Goal: Check status: Check status

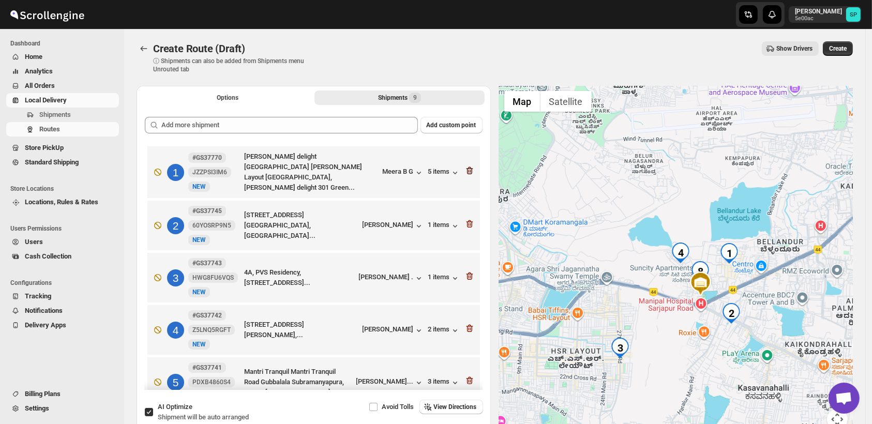
click at [468, 170] on icon "button" at bounding box center [470, 171] width 10 height 10
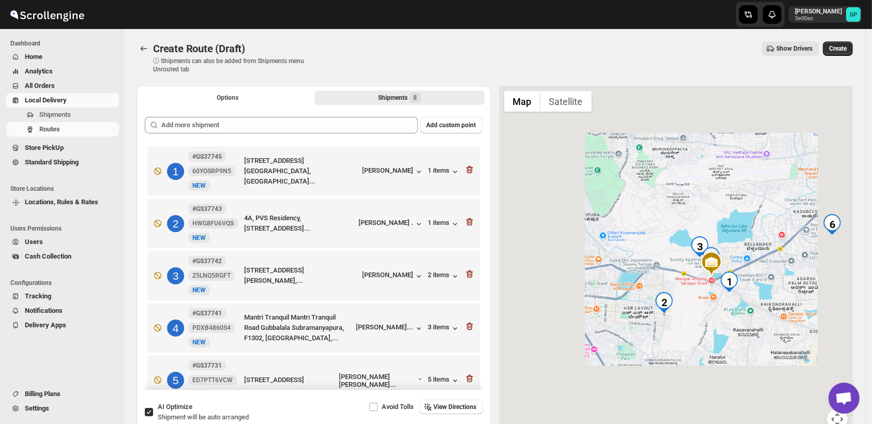
click at [468, 170] on icon "button" at bounding box center [470, 169] width 10 height 10
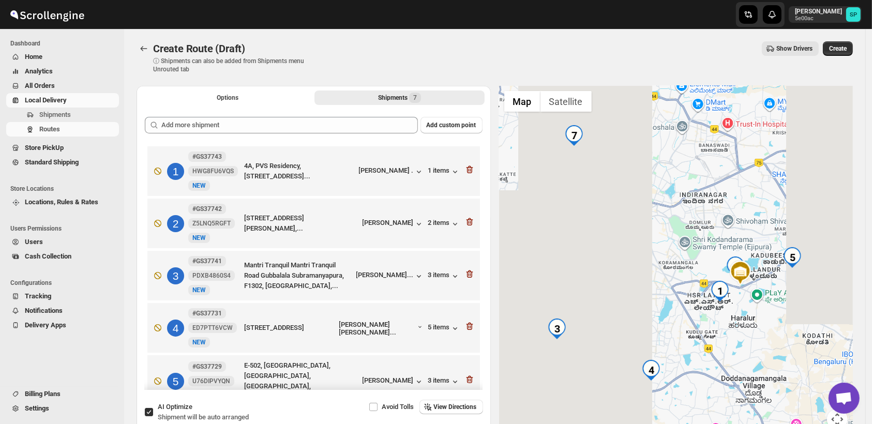
click at [468, 170] on icon "button" at bounding box center [470, 169] width 10 height 10
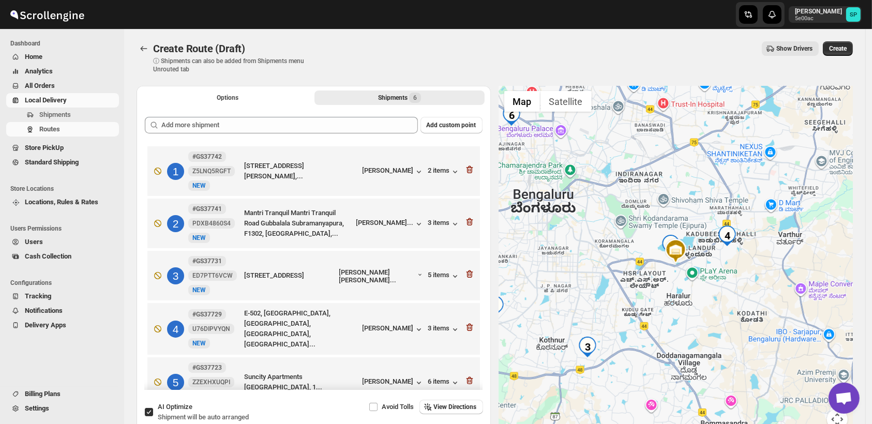
click at [468, 170] on icon "button" at bounding box center [470, 169] width 10 height 10
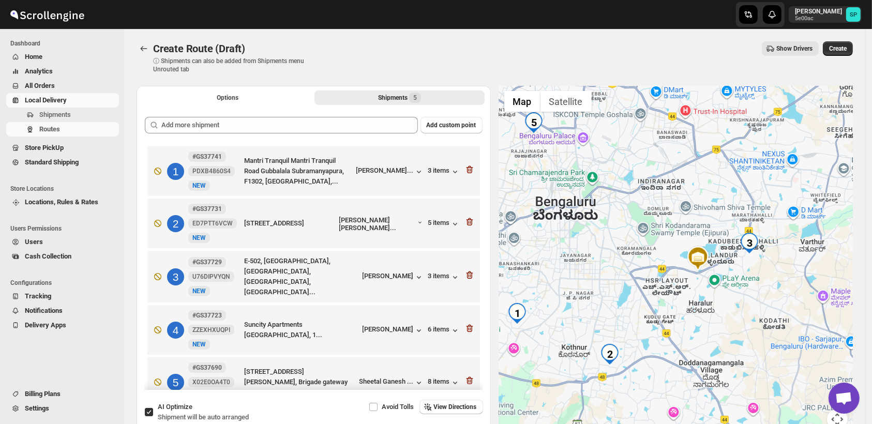
click at [468, 170] on icon "button" at bounding box center [470, 169] width 10 height 10
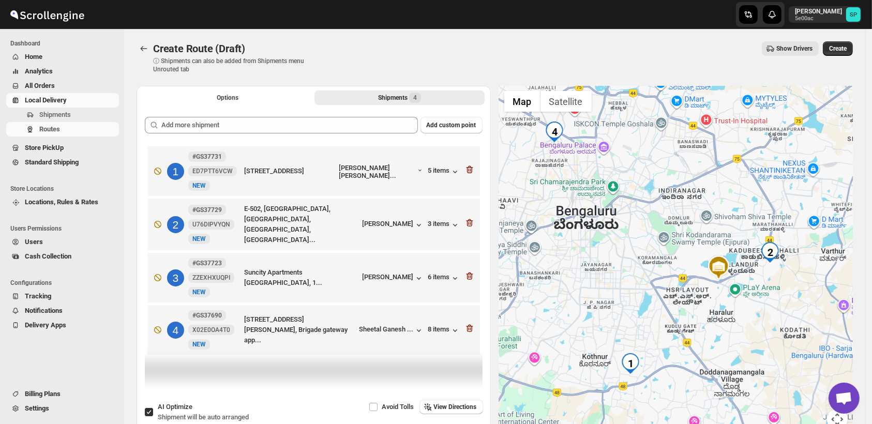
click at [468, 170] on icon "button" at bounding box center [470, 169] width 10 height 10
click at [468, 218] on icon "button" at bounding box center [470, 223] width 10 height 10
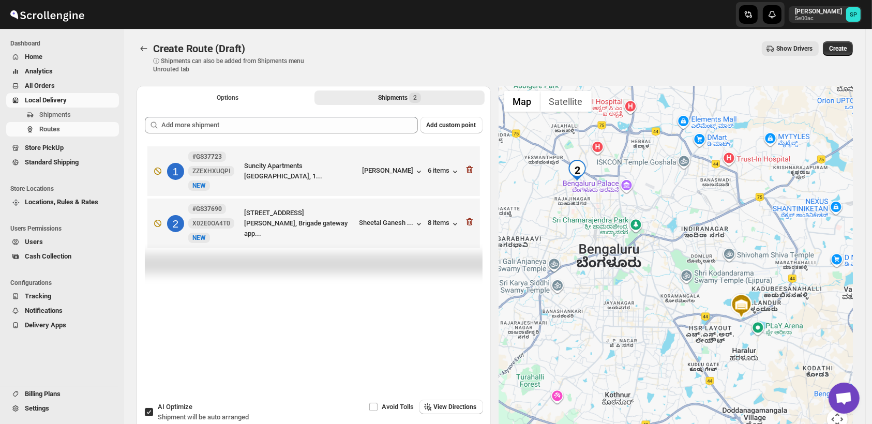
click at [468, 170] on icon "button" at bounding box center [470, 169] width 10 height 10
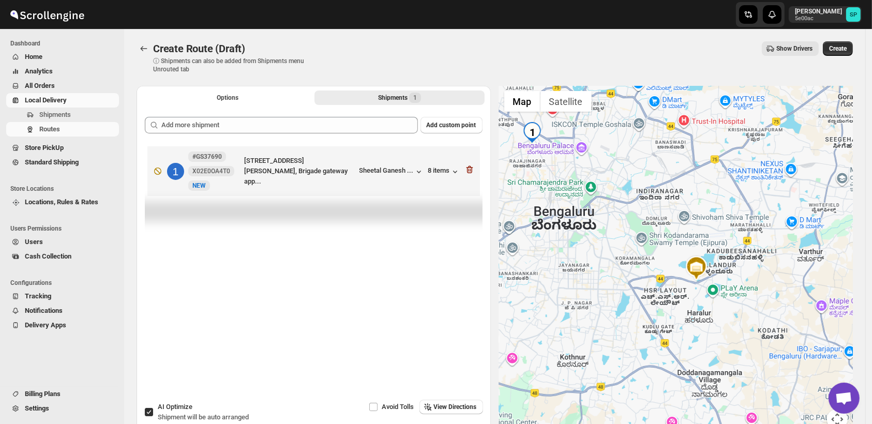
click at [468, 170] on icon "button" at bounding box center [470, 169] width 10 height 10
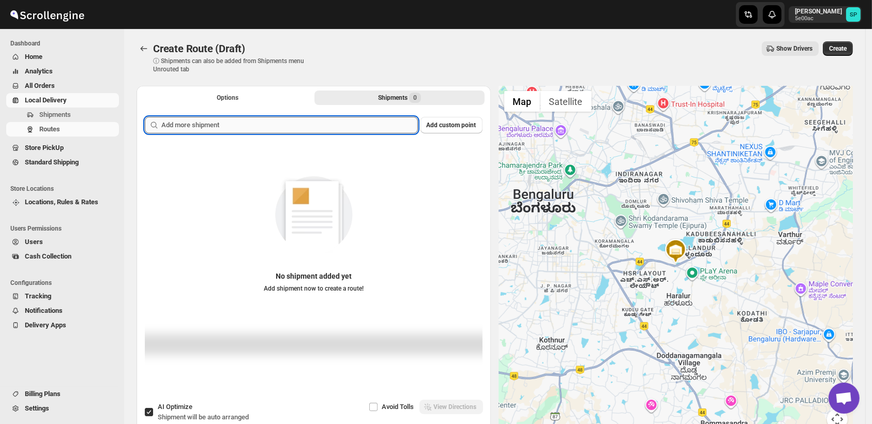
click at [274, 120] on input "text" at bounding box center [289, 125] width 257 height 17
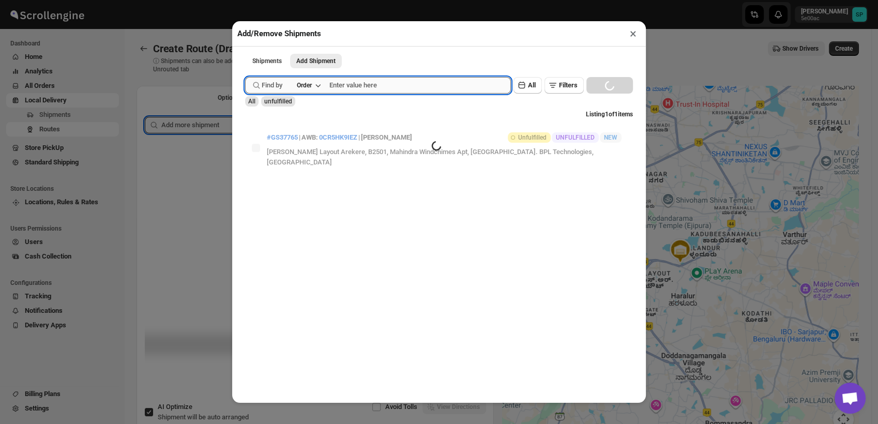
click at [380, 88] on input "text" at bounding box center [421, 85] width 182 height 17
paste input "GS37690"
type input "GS37690"
click at [596, 91] on div "Find by Order GS37690 Clear All Filters Loading SEARCH" at bounding box center [439, 85] width 388 height 17
click at [444, 94] on input "GS37690" at bounding box center [411, 85] width 163 height 17
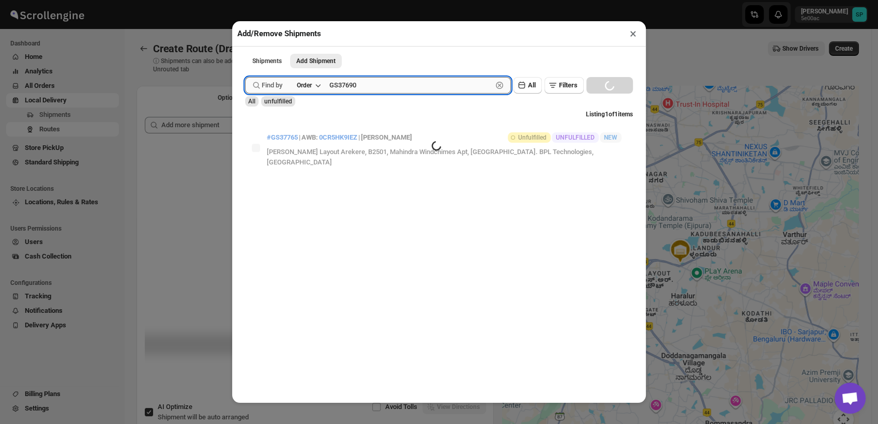
click at [245, 0] on button "Submit" at bounding box center [259, 5] width 29 height 11
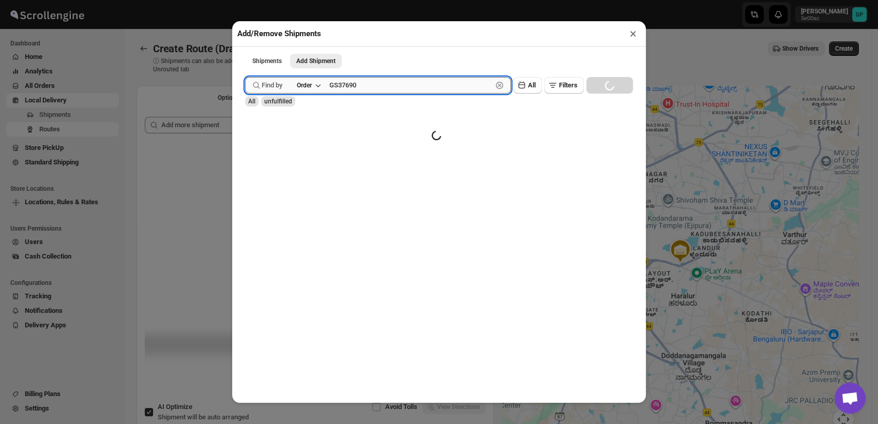
click at [245, 0] on button "Submit" at bounding box center [259, 5] width 29 height 11
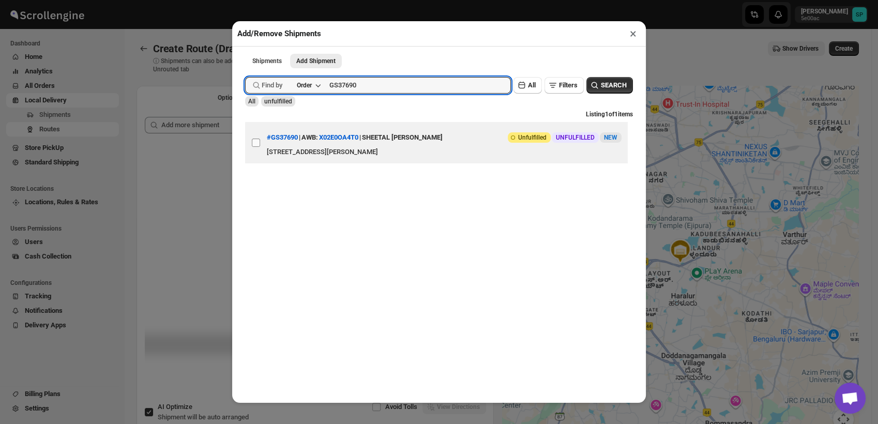
click at [256, 147] on input "View details for 68be7e0b460e7d7809209c11" at bounding box center [256, 143] width 8 height 8
checkbox input "true"
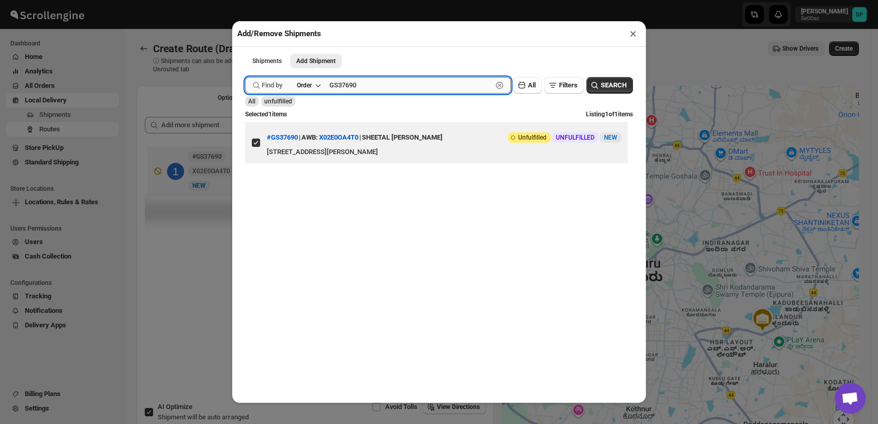
click at [340, 87] on input "GS37690" at bounding box center [411, 85] width 163 height 17
paste input "723"
type input "GS37723"
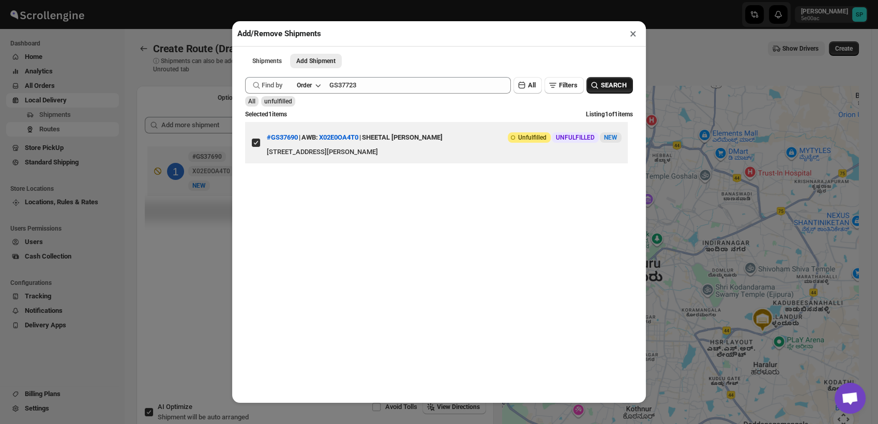
click at [615, 86] on span "SEARCH" at bounding box center [614, 85] width 26 height 10
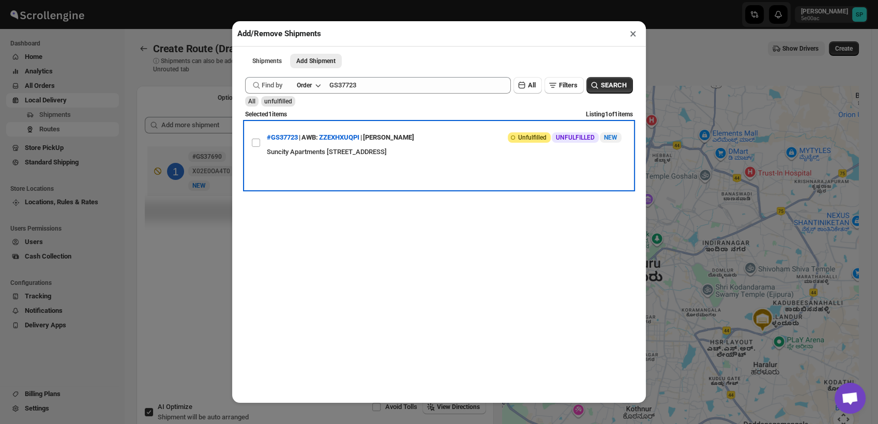
click at [258, 145] on span at bounding box center [255, 142] width 9 height 9
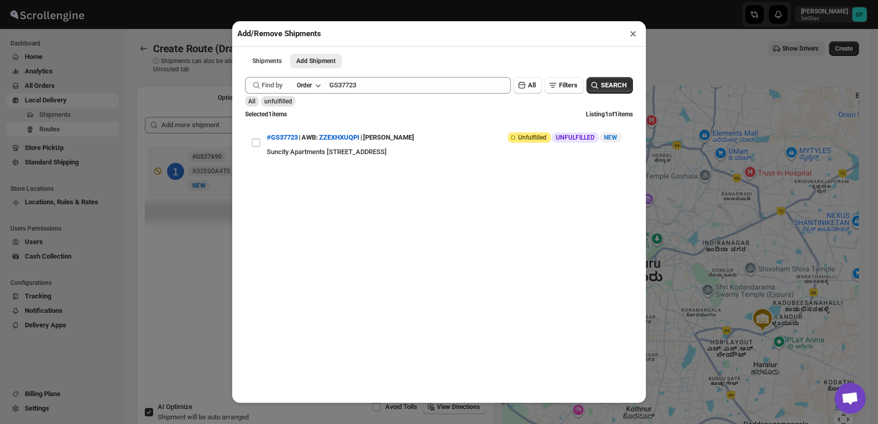
click at [258, 145] on input "View details for 68c047a9460e7d780920b9bd" at bounding box center [256, 143] width 8 height 8
checkbox input "true"
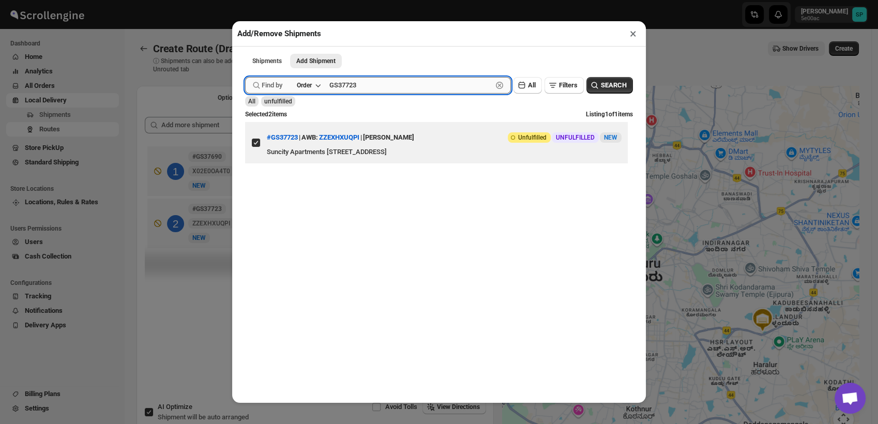
click at [347, 84] on input "GS37723" at bounding box center [411, 85] width 163 height 17
paste input "9"
type input "GS37729"
click at [633, 87] on div "Shipments Add Shipment More views Shipments Add Shipment More views Submit Find…" at bounding box center [439, 225] width 414 height 356
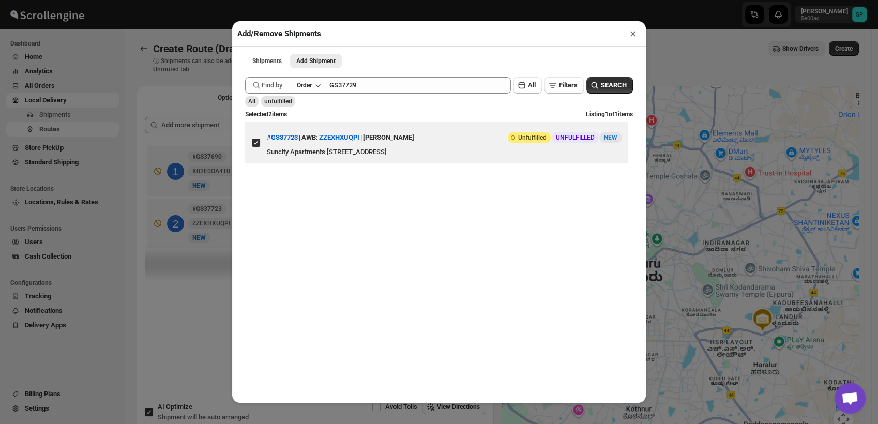
click at [626, 87] on div "Submit Find by Order GS37729 Clear All Filters SEARCH All unfulfilled Selected …" at bounding box center [439, 235] width 398 height 326
click at [612, 85] on span "SEARCH" at bounding box center [614, 85] width 26 height 10
click at [254, 147] on input "View details for 68c0da79460e7d780920c2db" at bounding box center [256, 143] width 8 height 8
checkbox input "true"
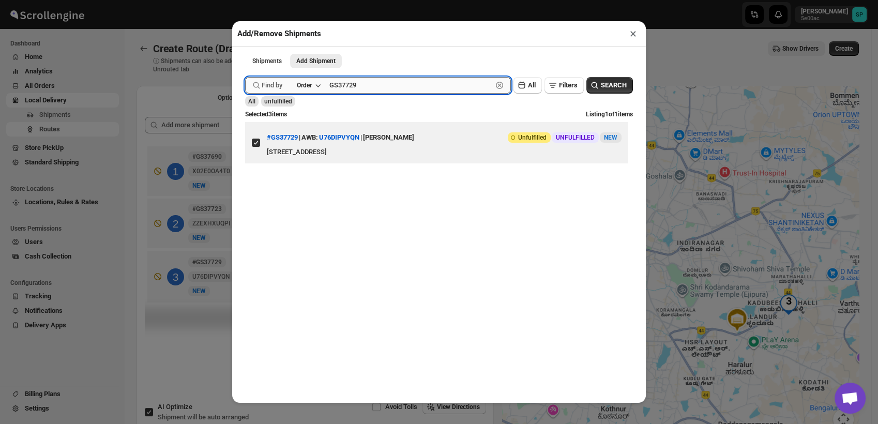
click at [339, 88] on input "GS37729" at bounding box center [411, 85] width 163 height 17
paste input "31"
type input "GS37731"
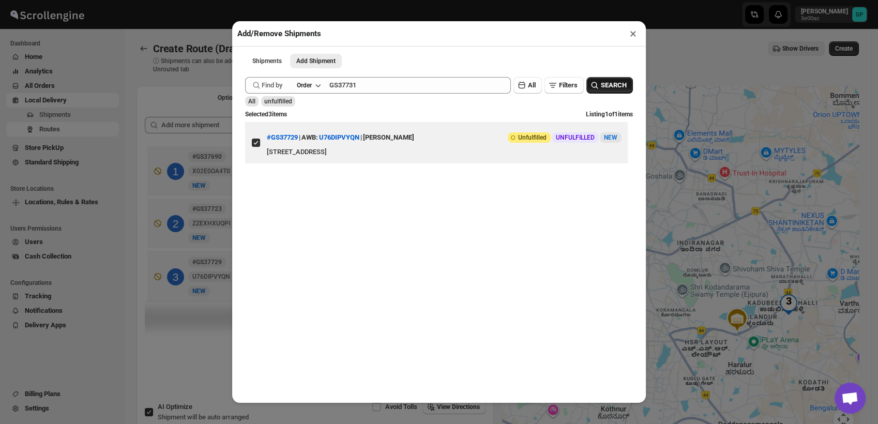
click at [603, 84] on span "SEARCH" at bounding box center [614, 85] width 26 height 10
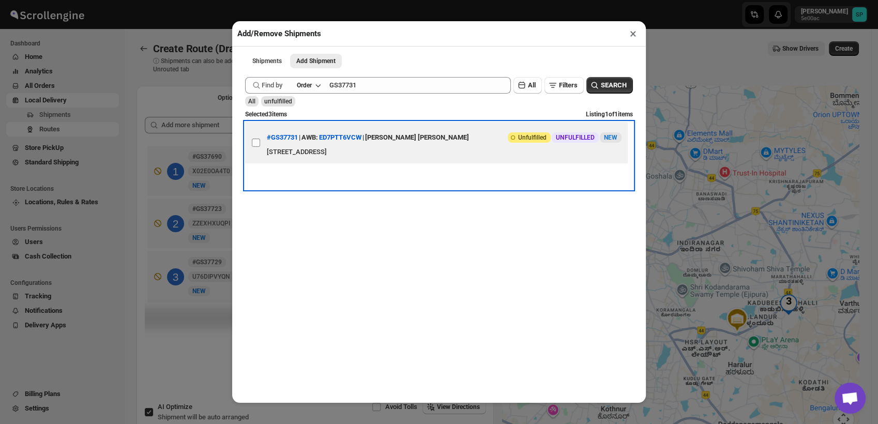
click at [262, 146] on label "View details for 68c0fcae460e7d780920c479" at bounding box center [256, 142] width 22 height 41
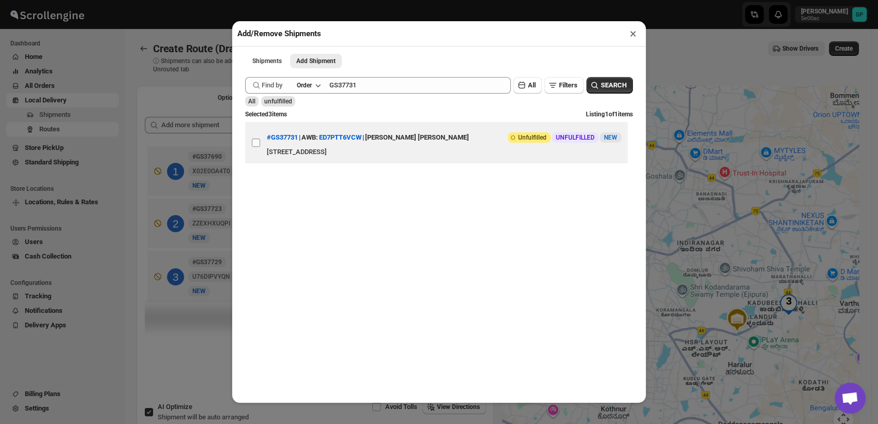
click at [260, 146] on input "View details for 68c0fcae460e7d780920c479" at bounding box center [256, 143] width 8 height 8
checkbox input "true"
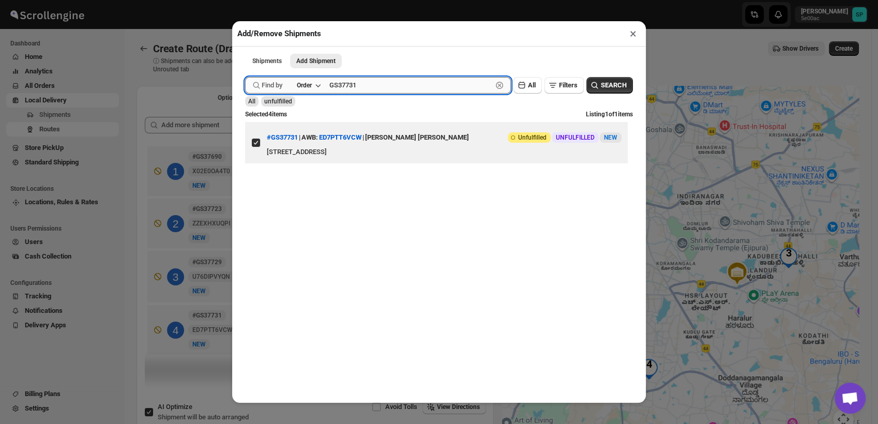
click at [341, 91] on input "GS37731" at bounding box center [411, 85] width 163 height 17
paste input "4"
type input "GS37741"
click at [610, 84] on span "SEARCH" at bounding box center [614, 85] width 26 height 10
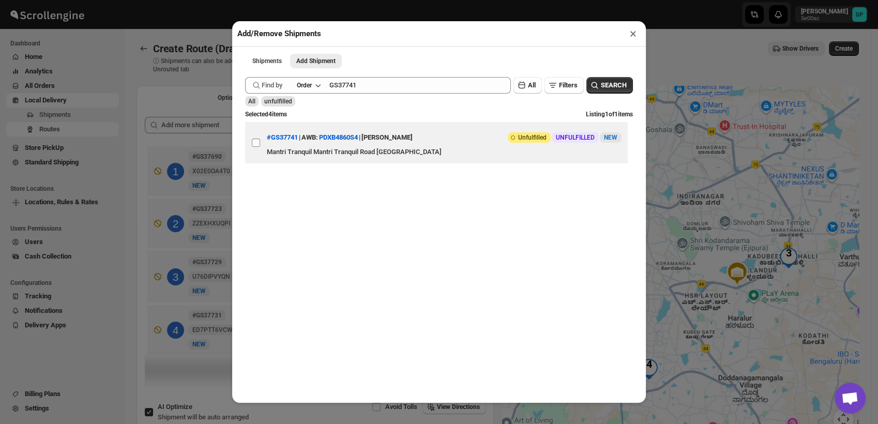
click at [254, 145] on input "View details for 68c1417a460e7d780920c844" at bounding box center [256, 143] width 8 height 8
checkbox input "true"
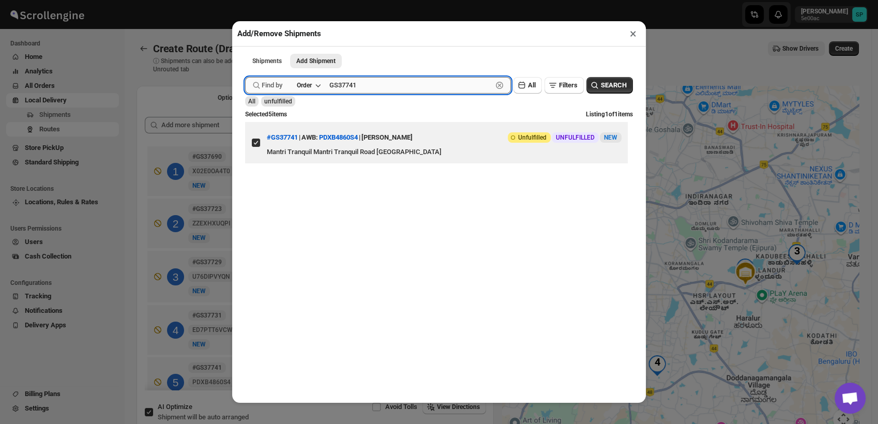
click at [352, 94] on input "GS37741" at bounding box center [411, 85] width 163 height 17
paste input "2"
type input "GS37742"
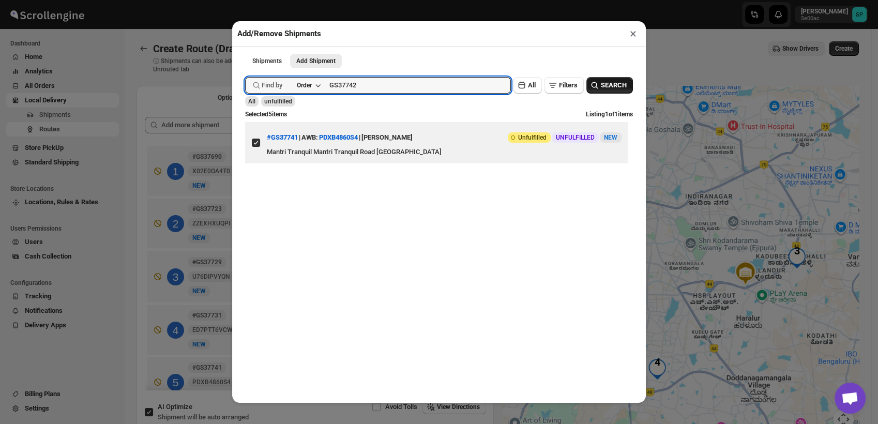
click at [608, 81] on button "SEARCH" at bounding box center [610, 85] width 47 height 17
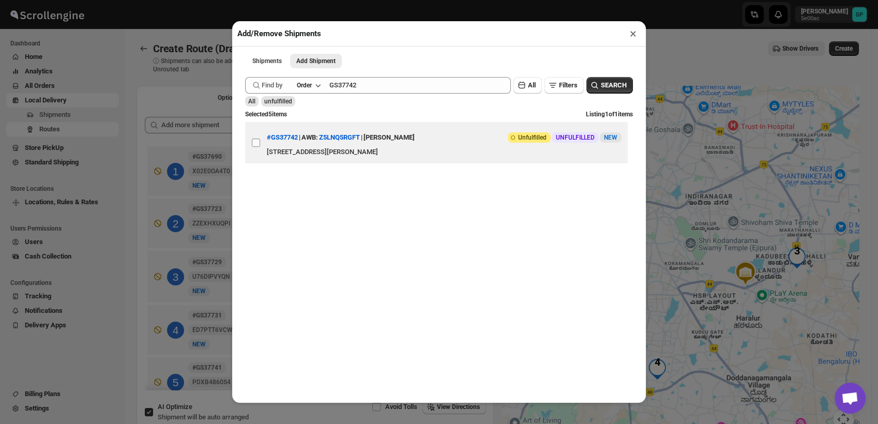
click at [252, 143] on input "View details for 68c14557460e7d780920c876" at bounding box center [256, 143] width 8 height 8
checkbox input "true"
click at [323, 91] on icon "button" at bounding box center [318, 85] width 10 height 10
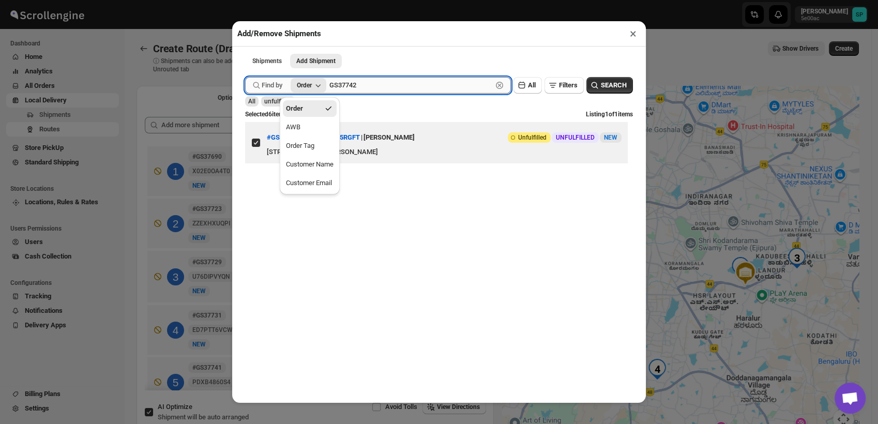
click at [353, 90] on input "GS37742" at bounding box center [411, 85] width 163 height 17
paste input "3"
type input "GS37743"
click at [571, 89] on button "Filters" at bounding box center [564, 85] width 39 height 17
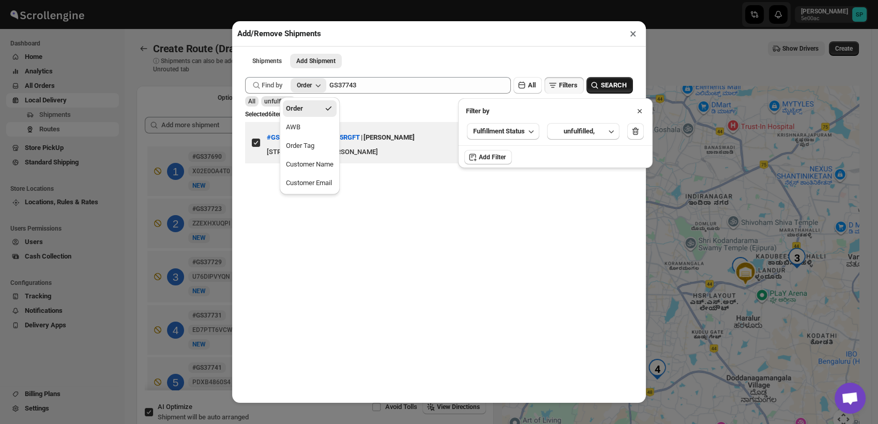
click at [592, 88] on button "SEARCH" at bounding box center [610, 85] width 47 height 17
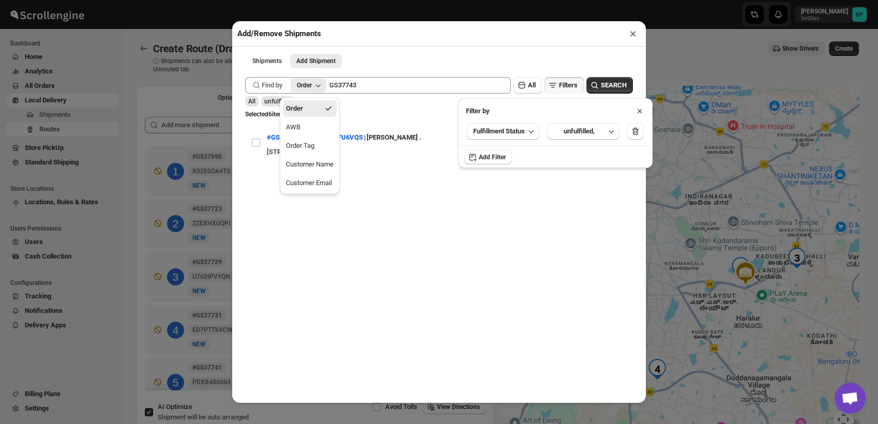
click at [556, 260] on div "Submit Find by Order GS37743 Clear All Filters SEARCH All unfulfilled Selected …" at bounding box center [439, 235] width 398 height 326
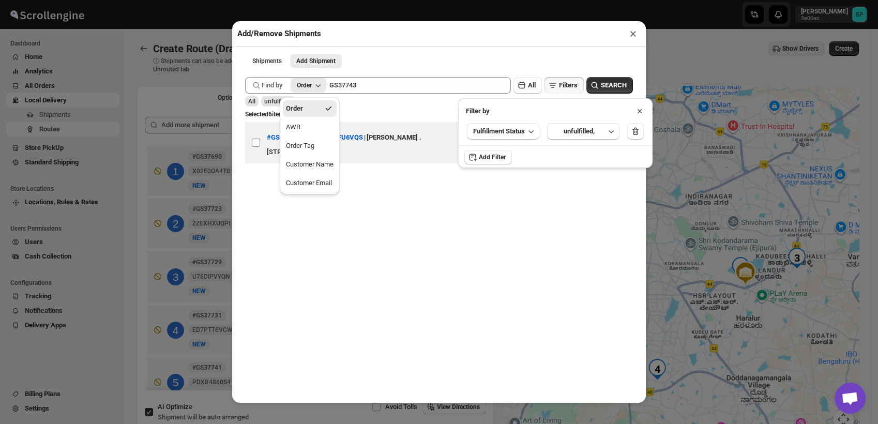
click at [253, 144] on input "View details for 68c14cd4460e7d780920c8f2" at bounding box center [256, 143] width 8 height 8
checkbox input "true"
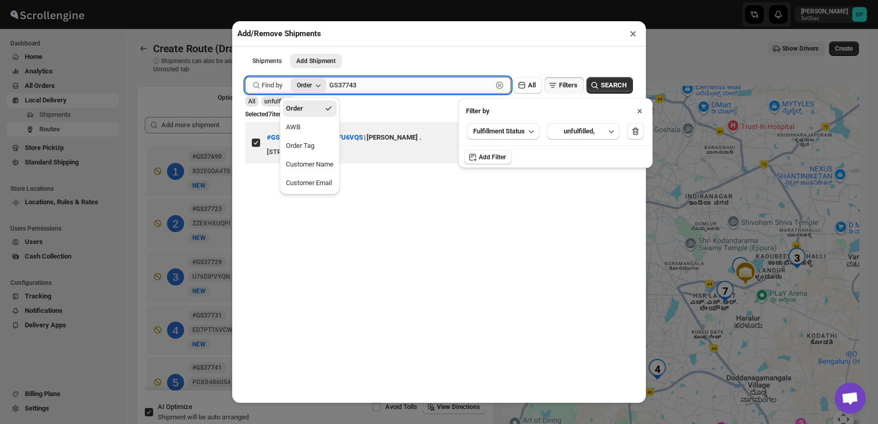
click at [354, 87] on input "GS37743" at bounding box center [411, 85] width 163 height 17
paste input "5"
type input "GS37745"
click at [645, 109] on icon at bounding box center [640, 111] width 10 height 10
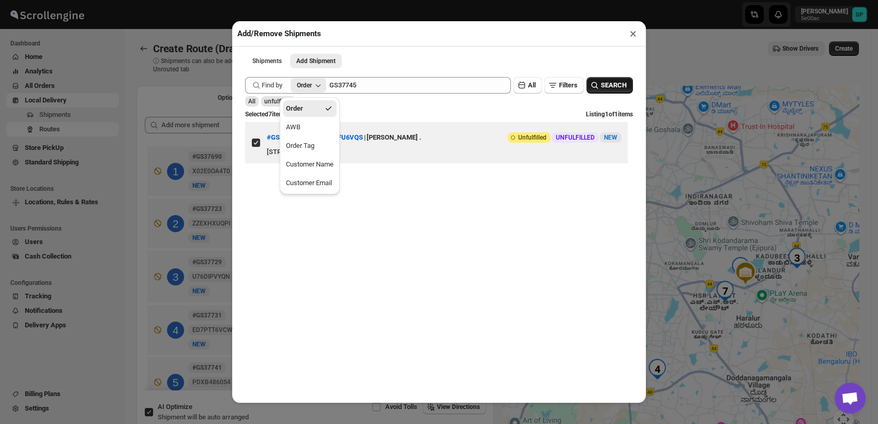
click at [613, 86] on span "SEARCH" at bounding box center [614, 85] width 26 height 10
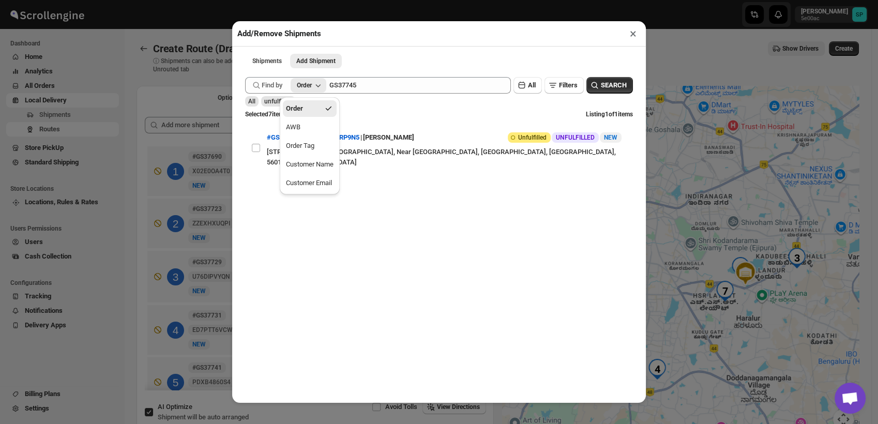
click at [300, 107] on div "Order" at bounding box center [294, 108] width 17 height 10
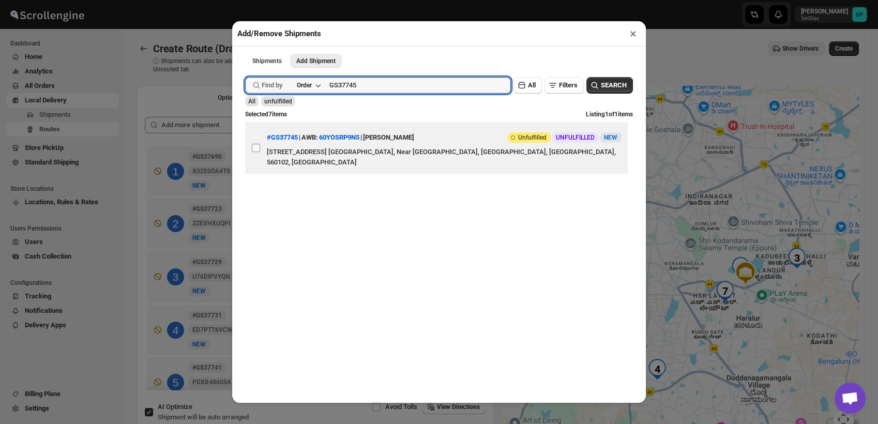
click at [257, 149] on input "View details for 68c1597c460e7d780920c9bf" at bounding box center [256, 148] width 8 height 8
checkbox input "true"
click at [373, 92] on input "GS37745" at bounding box center [411, 85] width 163 height 17
paste input "59"
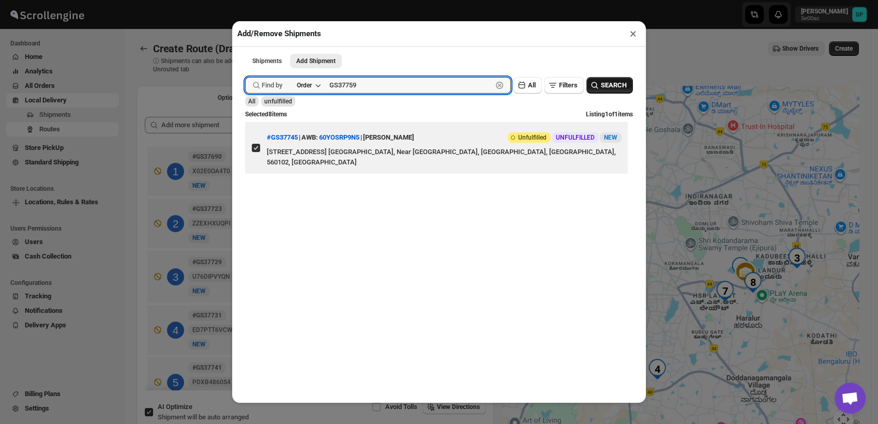
type input "GS37759"
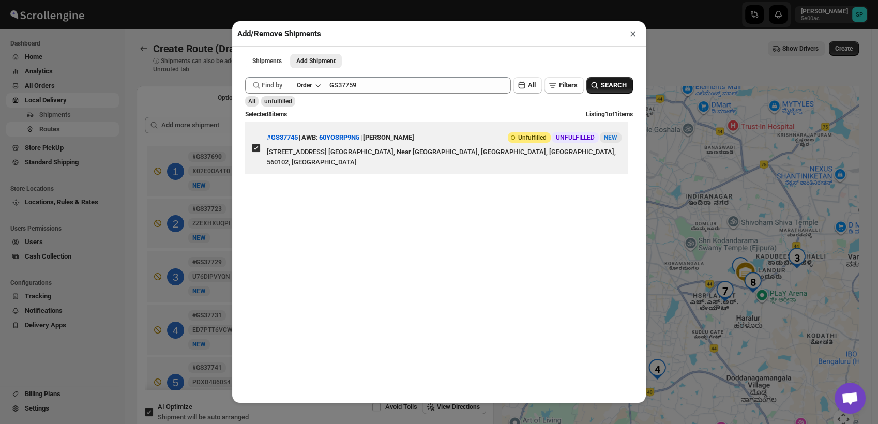
click at [608, 89] on span "SEARCH" at bounding box center [614, 85] width 26 height 10
click at [253, 145] on input "View details for 68c19145460e7d780920cdc7" at bounding box center [256, 148] width 8 height 8
checkbox input "true"
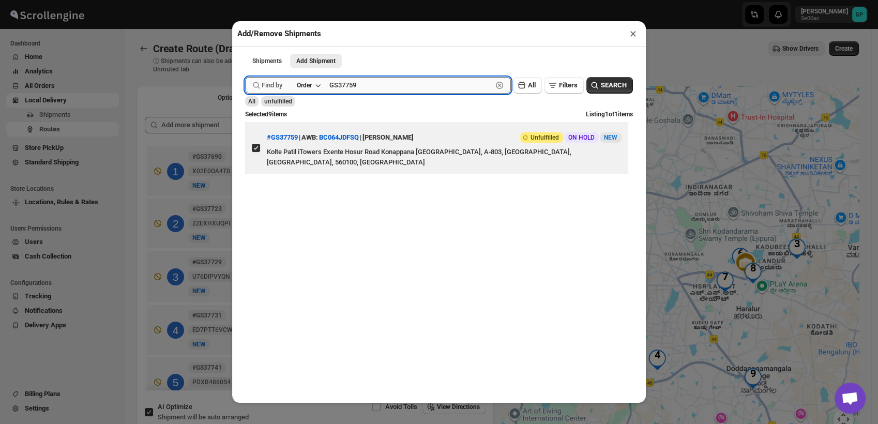
click at [381, 83] on input "GS37759" at bounding box center [411, 85] width 163 height 17
paste input "64"
type input "GS37764"
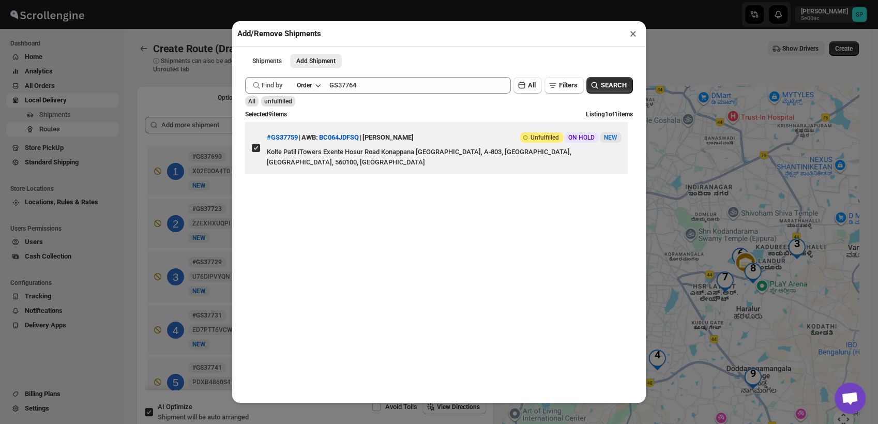
click at [624, 90] on div "Submit Find by Order GS37764 Clear All Filters SEARCH All unfulfilled Selected …" at bounding box center [439, 235] width 398 height 326
click at [617, 91] on span "SEARCH" at bounding box center [614, 85] width 26 height 10
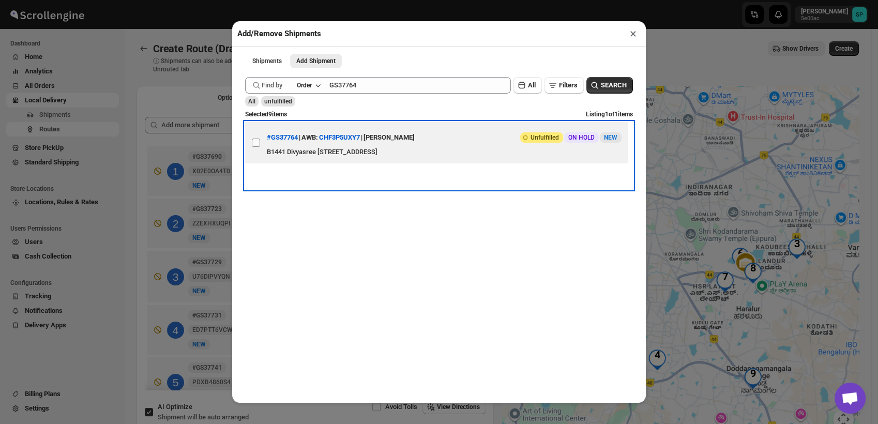
click at [260, 147] on span at bounding box center [255, 142] width 9 height 9
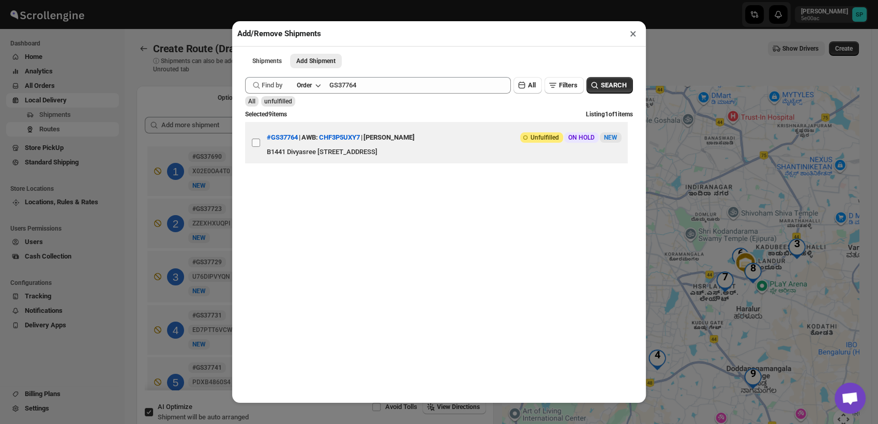
click at [260, 147] on input "View details for 68c22f3e460e7d780920d7a0" at bounding box center [256, 143] width 8 height 8
checkbox input "true"
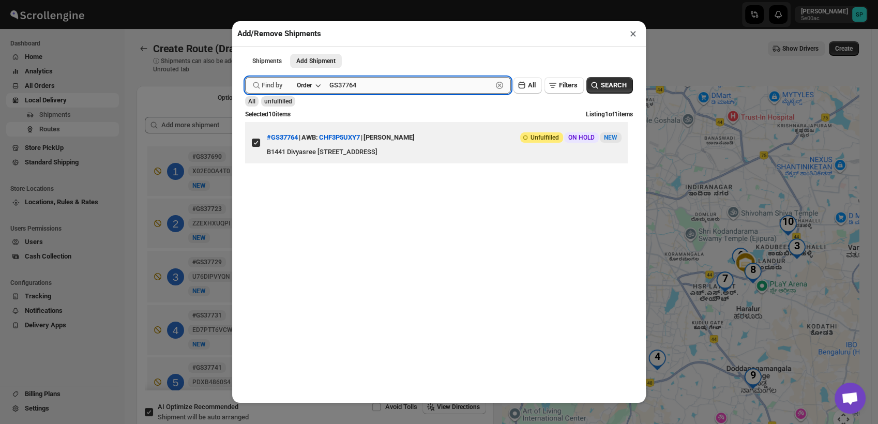
click at [373, 87] on input "GS37764" at bounding box center [411, 85] width 163 height 17
paste input "9"
type input "GS37769"
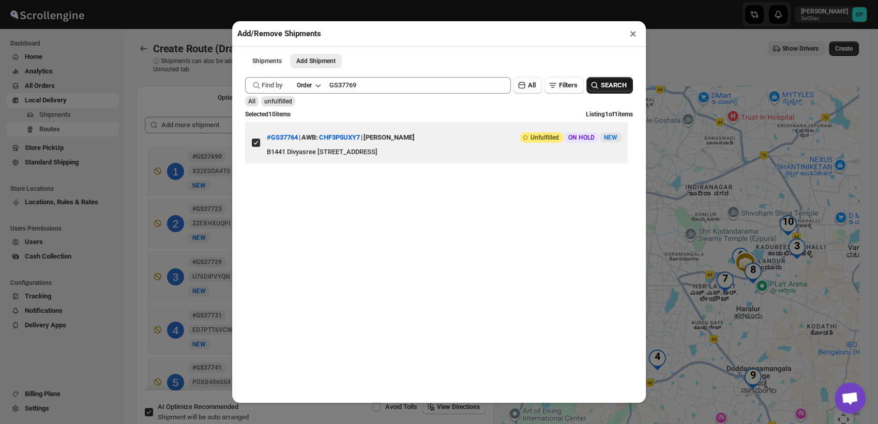
click at [596, 80] on button "SEARCH" at bounding box center [610, 85] width 47 height 17
click at [252, 145] on input "View details for 68c24bbb460e7d780920d8b8" at bounding box center [256, 143] width 8 height 8
checkbox input "true"
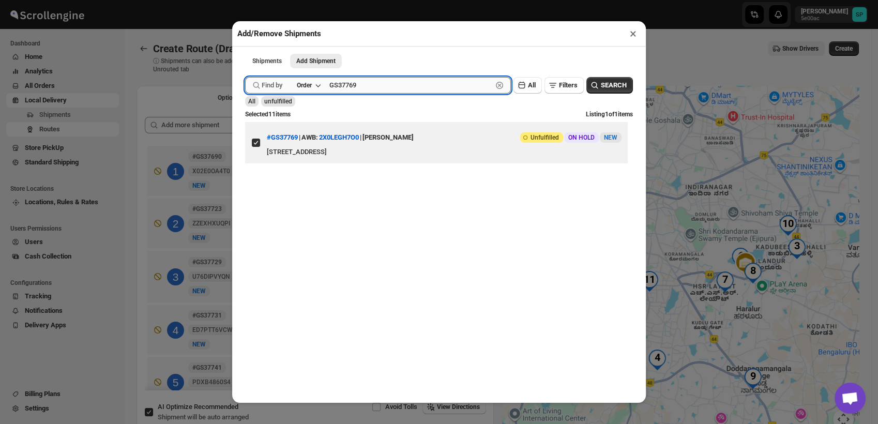
click at [368, 88] on input "GS37769" at bounding box center [411, 85] width 163 height 17
paste input "71"
type input "GS37771"
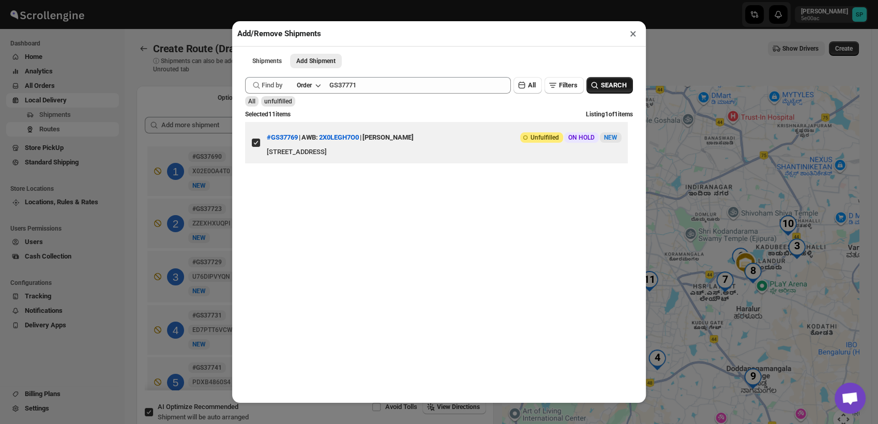
click at [604, 81] on button "SEARCH" at bounding box center [610, 85] width 47 height 17
click at [258, 147] on input "View details for 68c258f4460e7d780920d99d" at bounding box center [256, 143] width 8 height 8
checkbox input "true"
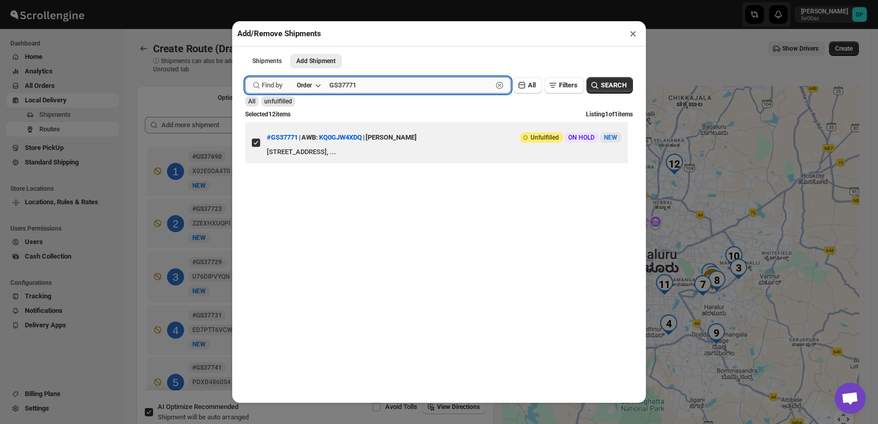
click at [357, 93] on input "GS37771" at bounding box center [411, 85] width 163 height 17
paste input "3"
type input "GS37773"
click at [604, 85] on span "SEARCH" at bounding box center [614, 85] width 26 height 10
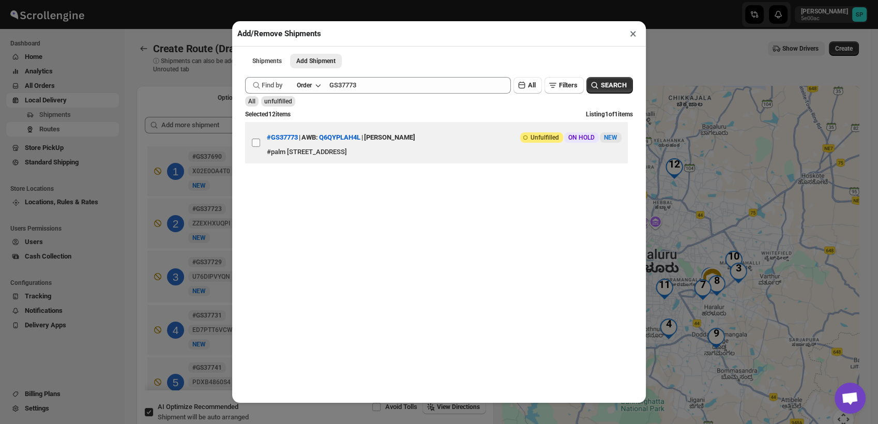
click at [257, 145] on input "View details for 68c26458460e7d780920da1d" at bounding box center [256, 143] width 8 height 8
checkbox input "true"
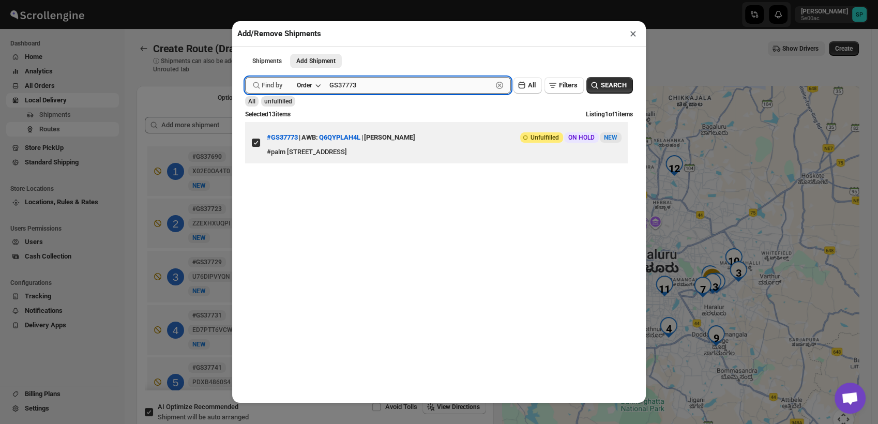
click at [348, 85] on input "GS37773" at bounding box center [411, 85] width 163 height 17
paste input "5"
type input "GS37775"
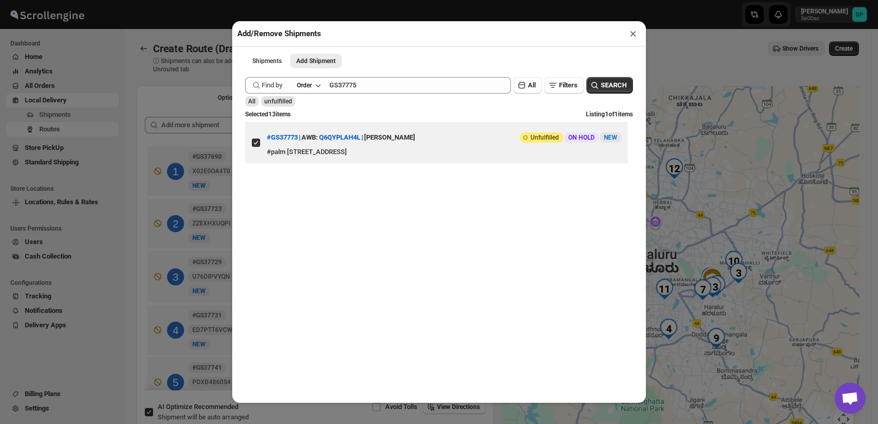
click at [619, 94] on button "SEARCH" at bounding box center [610, 85] width 47 height 17
click at [257, 147] on input "View details for 68c26c8e460e7d780920da90" at bounding box center [256, 143] width 8 height 8
checkbox input "true"
click at [634, 36] on button "×" at bounding box center [633, 33] width 15 height 14
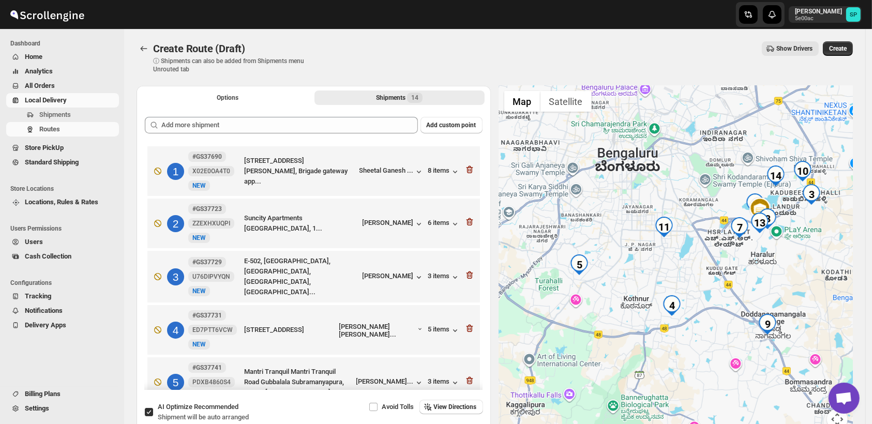
drag, startPoint x: 607, startPoint y: 305, endPoint x: 691, endPoint y: 268, distance: 91.5
click at [691, 268] on div at bounding box center [676, 264] width 354 height 356
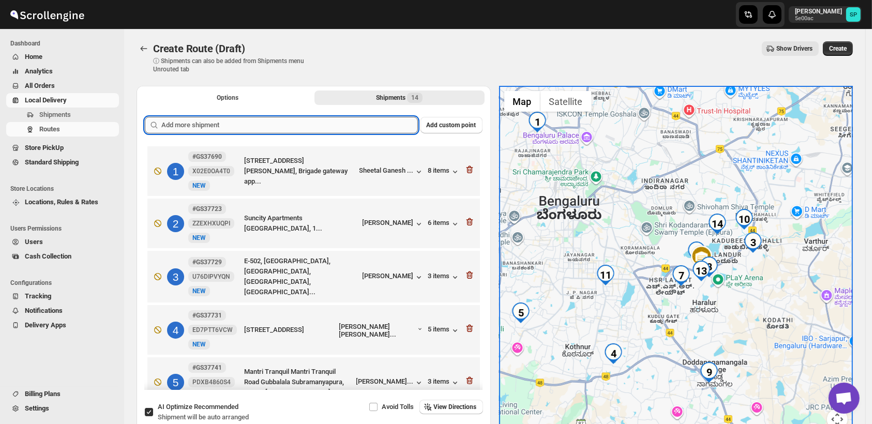
click at [349, 129] on input "text" at bounding box center [289, 125] width 257 height 17
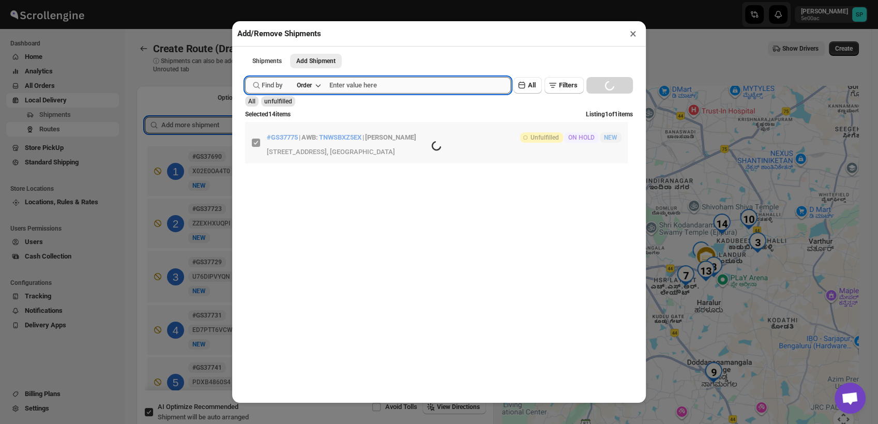
click at [411, 89] on input "text" at bounding box center [421, 85] width 182 height 17
paste input "GS37776"
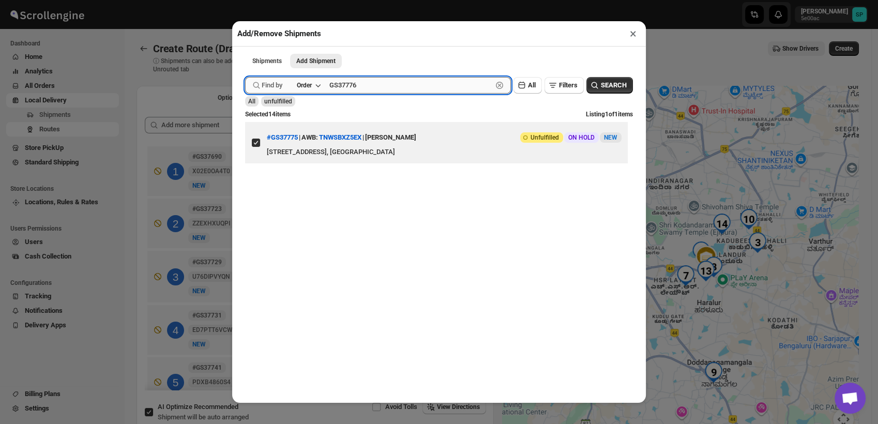
type input "GS37776"
click at [245, 0] on button "Submit" at bounding box center [259, 5] width 29 height 11
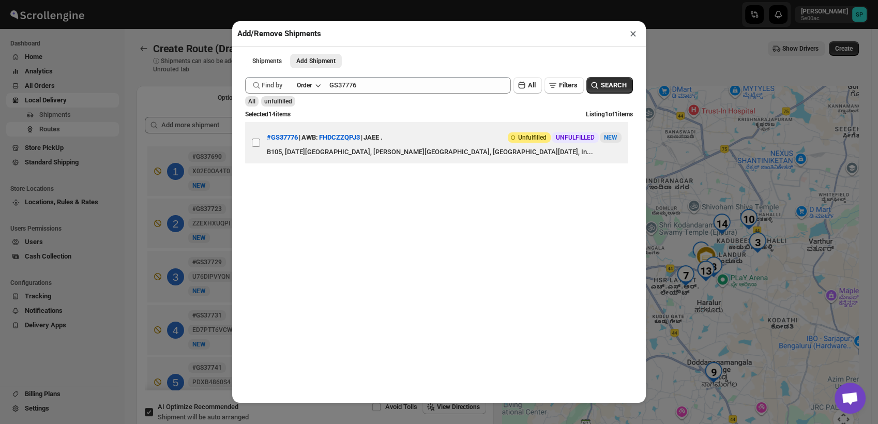
click at [257, 147] on input "View details for 68c2a2a6460e7d780920ddca" at bounding box center [256, 143] width 8 height 8
checkbox input "true"
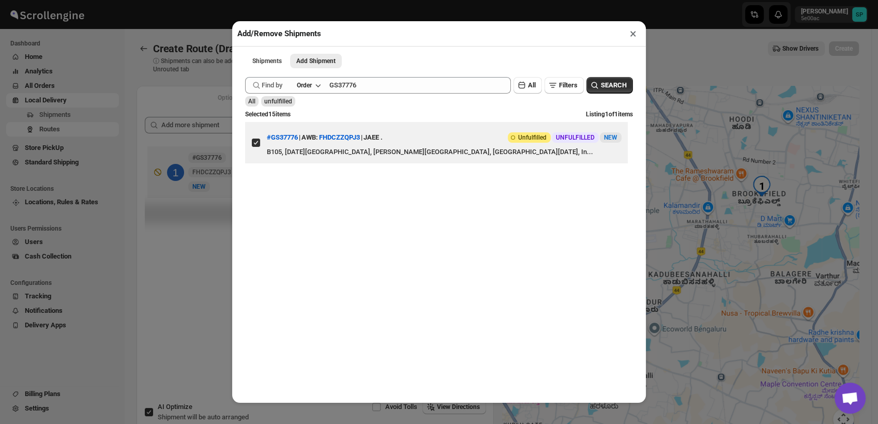
click at [632, 37] on button "×" at bounding box center [633, 33] width 15 height 14
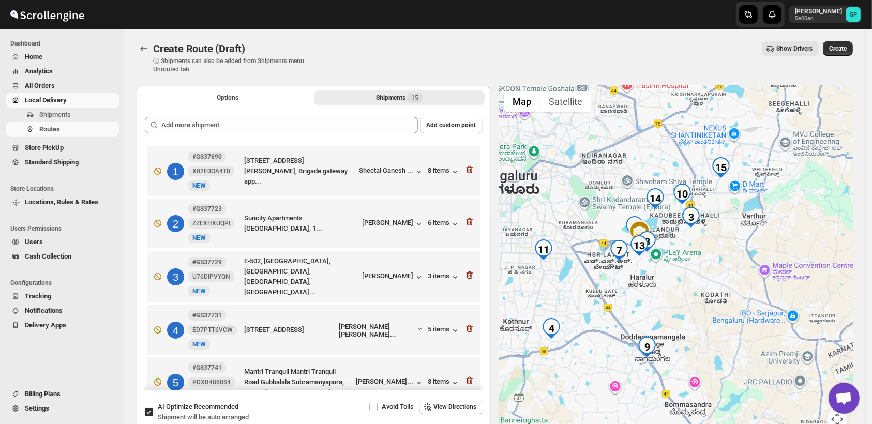
drag, startPoint x: 723, startPoint y: 315, endPoint x: 750, endPoint y: 228, distance: 90.5
click at [749, 229] on div at bounding box center [676, 264] width 354 height 356
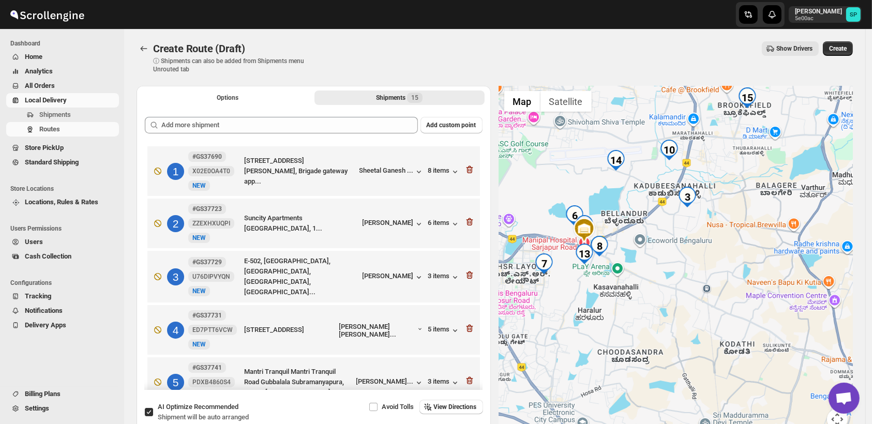
drag, startPoint x: 623, startPoint y: 279, endPoint x: 659, endPoint y: 265, distance: 38.0
click at [659, 265] on div at bounding box center [676, 264] width 354 height 356
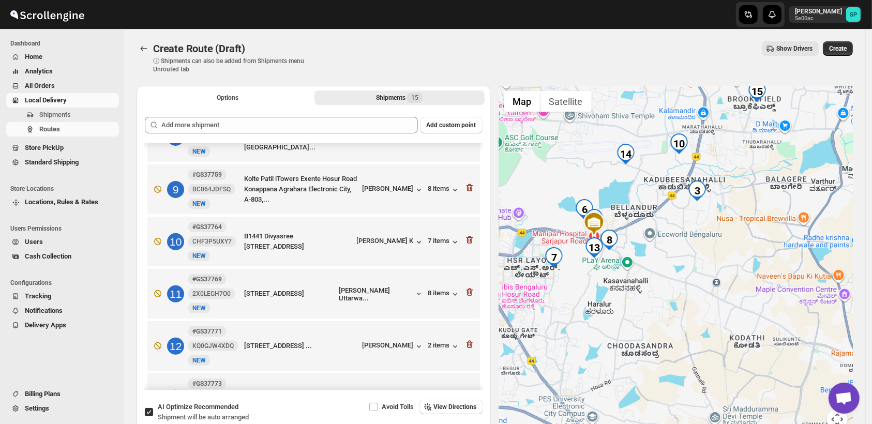
scroll to position [345, 0]
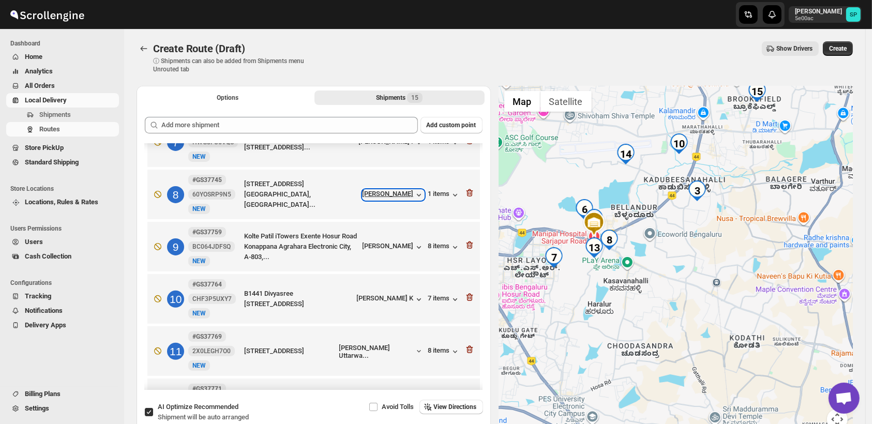
click at [397, 192] on div "[PERSON_NAME]" at bounding box center [394, 195] width 62 height 10
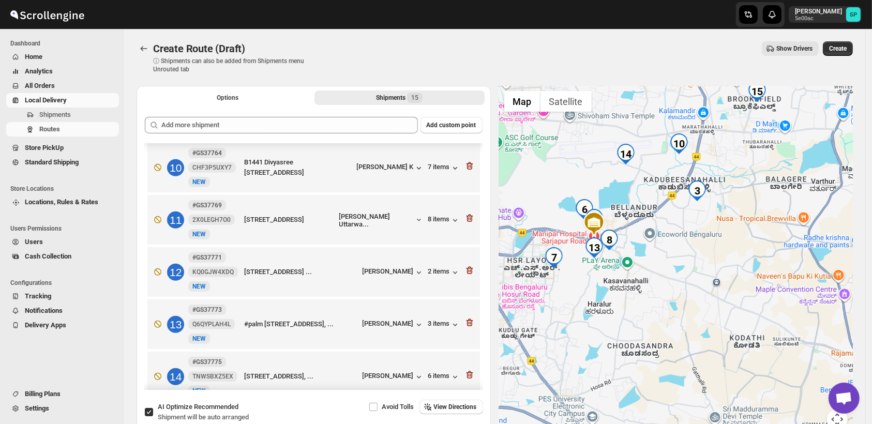
scroll to position [517, 0]
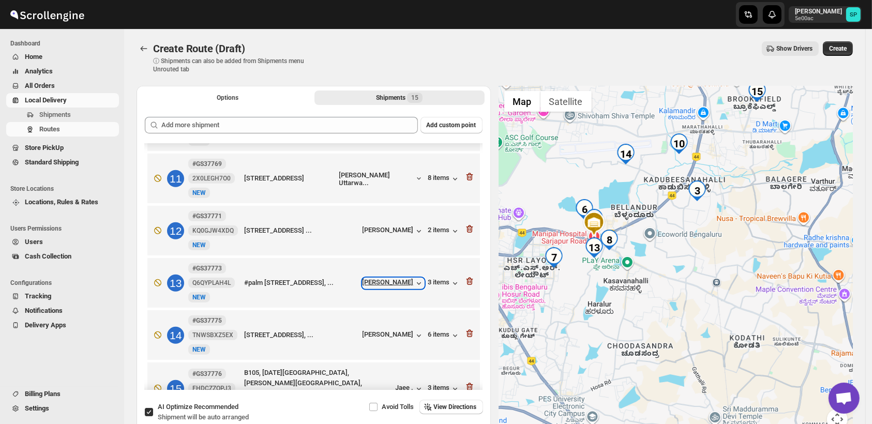
click at [402, 286] on div "[PERSON_NAME]" at bounding box center [394, 283] width 62 height 10
click at [466, 287] on icon "button" at bounding box center [470, 281] width 10 height 10
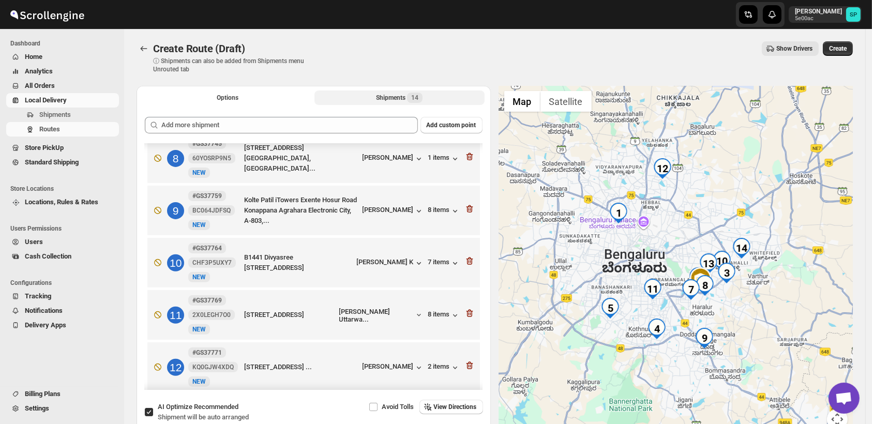
scroll to position [323, 0]
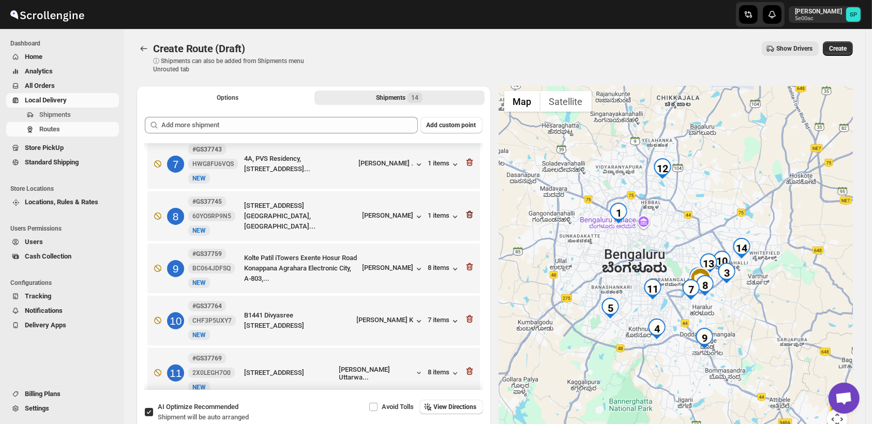
click at [465, 214] on icon "button" at bounding box center [470, 215] width 10 height 10
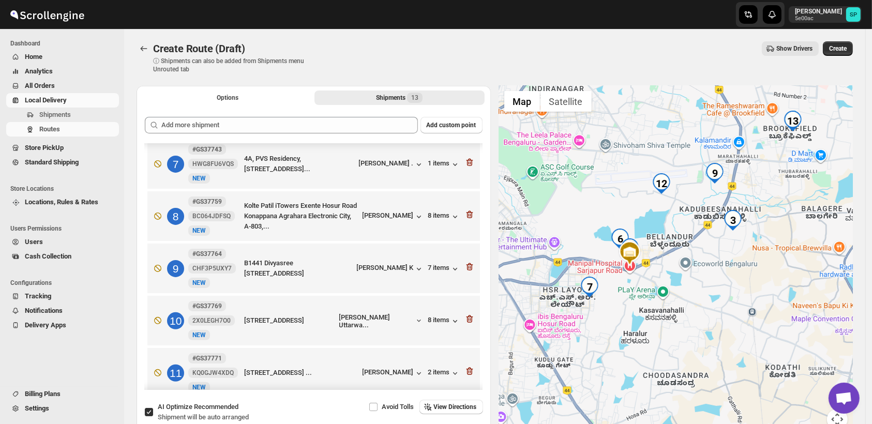
drag, startPoint x: 675, startPoint y: 303, endPoint x: 689, endPoint y: 303, distance: 14.0
click at [689, 303] on div at bounding box center [676, 264] width 354 height 356
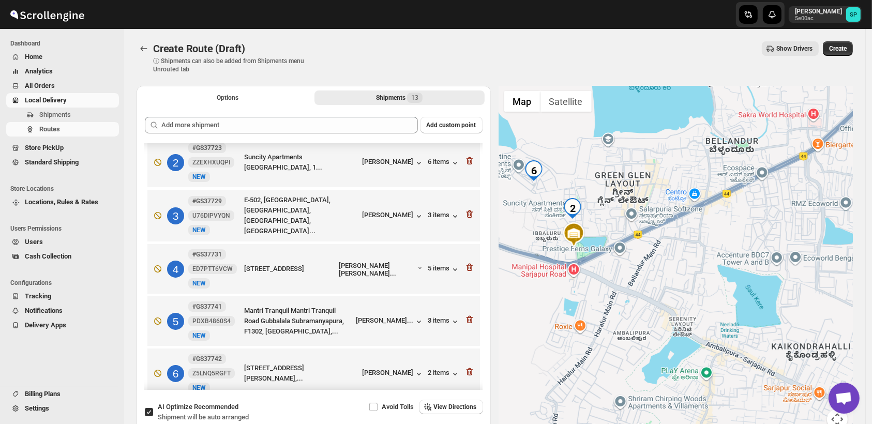
scroll to position [0, 0]
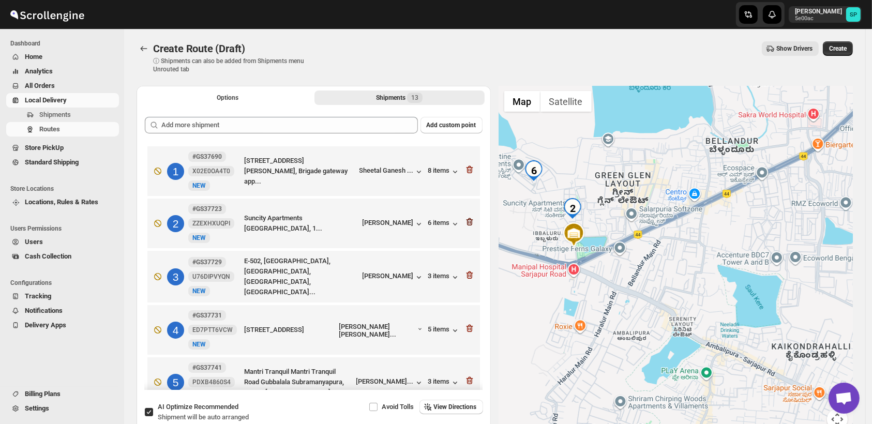
click at [465, 224] on icon "button" at bounding box center [470, 222] width 10 height 10
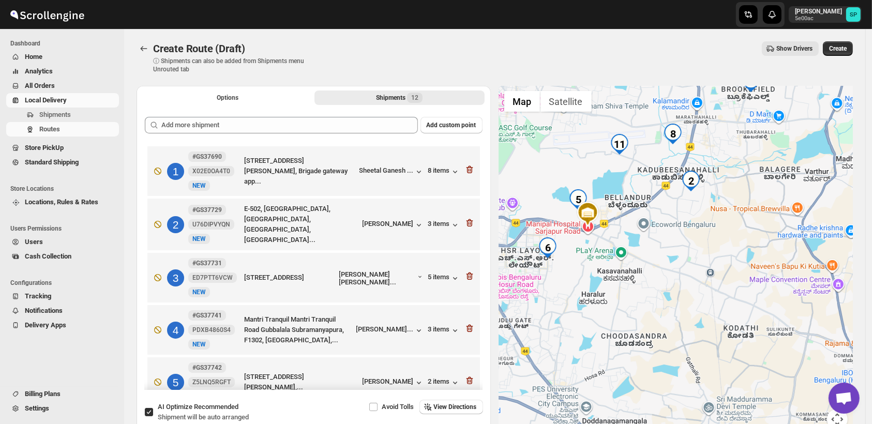
click at [688, 285] on div at bounding box center [676, 264] width 354 height 356
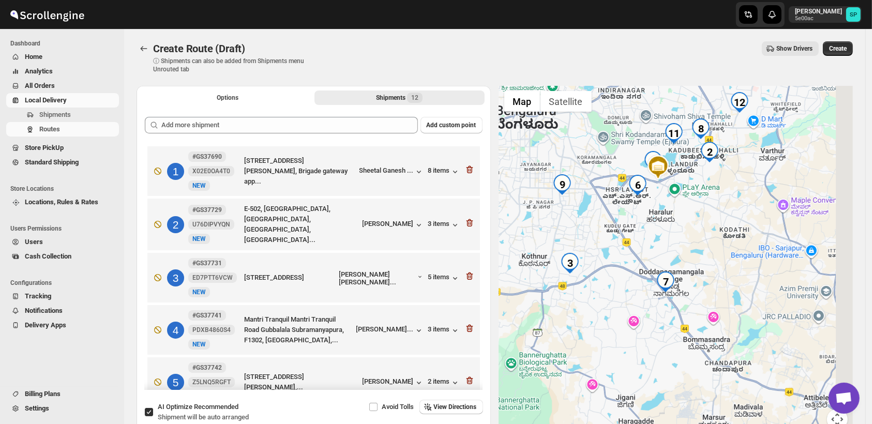
drag, startPoint x: 718, startPoint y: 248, endPoint x: 627, endPoint y: 347, distance: 134.0
click at [628, 346] on div at bounding box center [676, 264] width 354 height 356
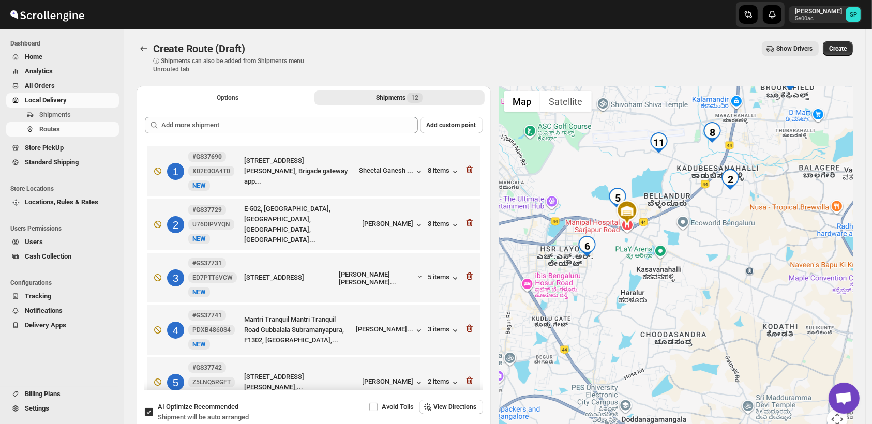
drag, startPoint x: 657, startPoint y: 246, endPoint x: 647, endPoint y: 315, distance: 69.7
click at [647, 315] on div at bounding box center [676, 264] width 354 height 356
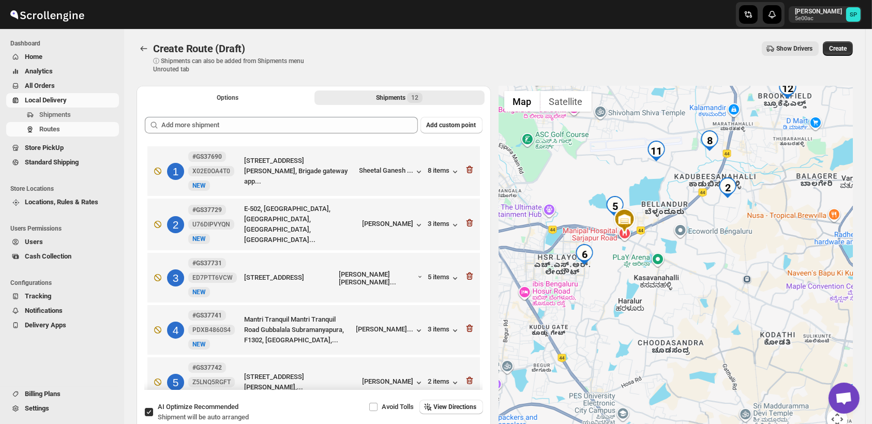
click at [648, 264] on div at bounding box center [676, 264] width 354 height 356
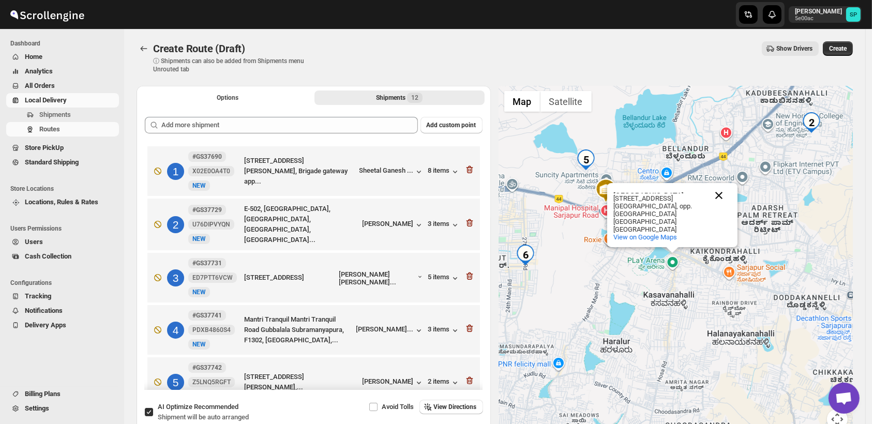
click at [721, 183] on button "Close" at bounding box center [719, 195] width 25 height 25
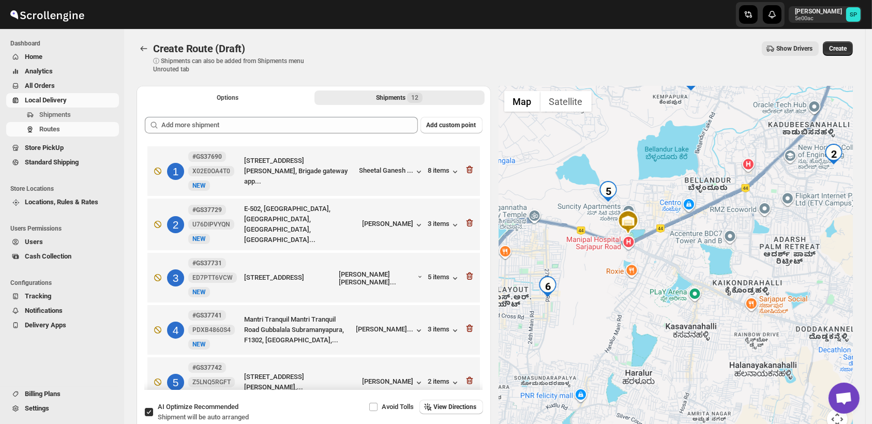
drag, startPoint x: 652, startPoint y: 211, endPoint x: 682, endPoint y: 250, distance: 49.5
click at [682, 250] on div at bounding box center [676, 264] width 354 height 356
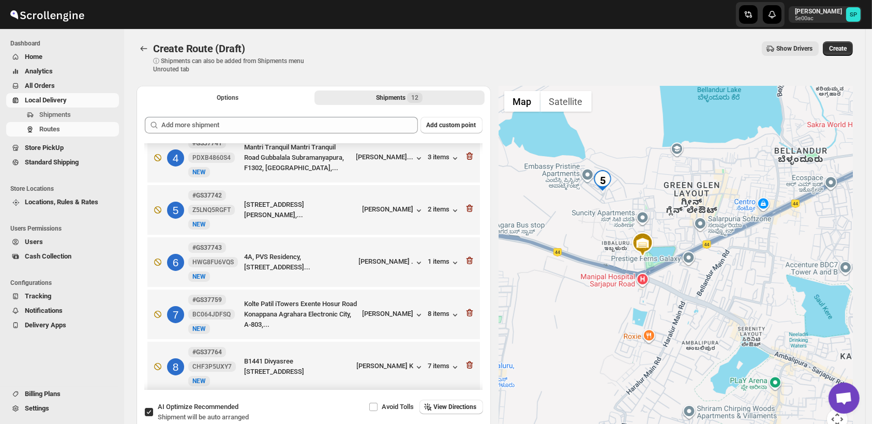
scroll to position [115, 0]
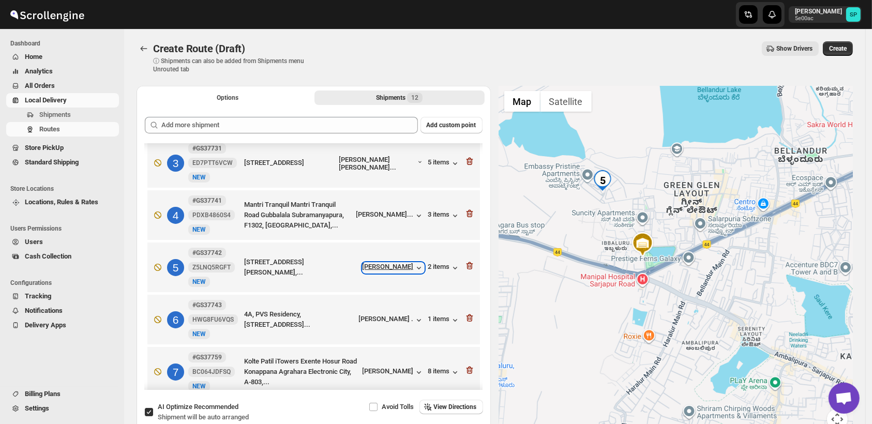
click at [403, 266] on div "[PERSON_NAME]" at bounding box center [394, 268] width 62 height 10
click at [466, 266] on icon "button" at bounding box center [469, 266] width 7 height 8
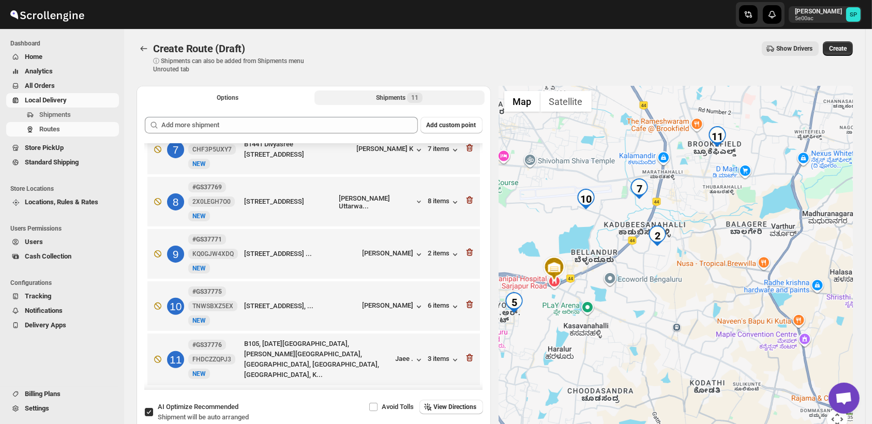
scroll to position [280, 0]
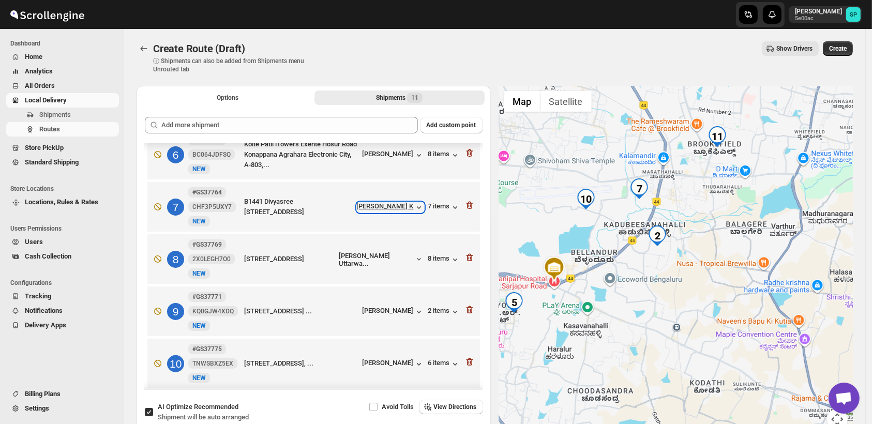
click at [402, 204] on div "[PERSON_NAME] K" at bounding box center [390, 207] width 67 height 10
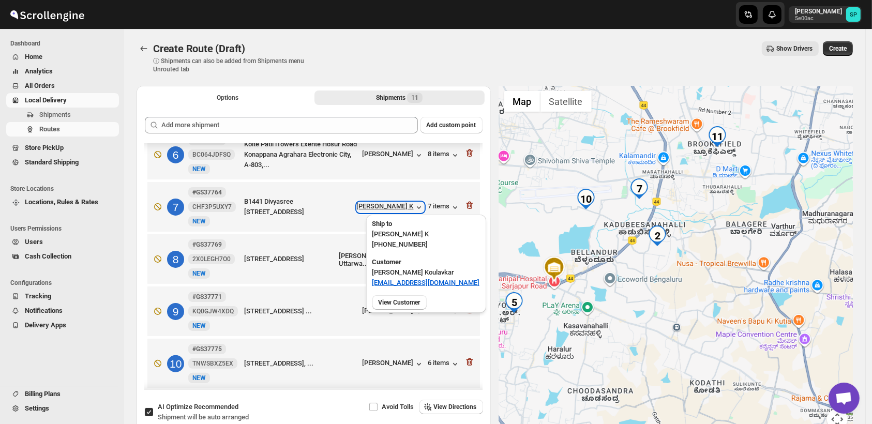
click at [402, 204] on div "[PERSON_NAME] K" at bounding box center [390, 207] width 67 height 10
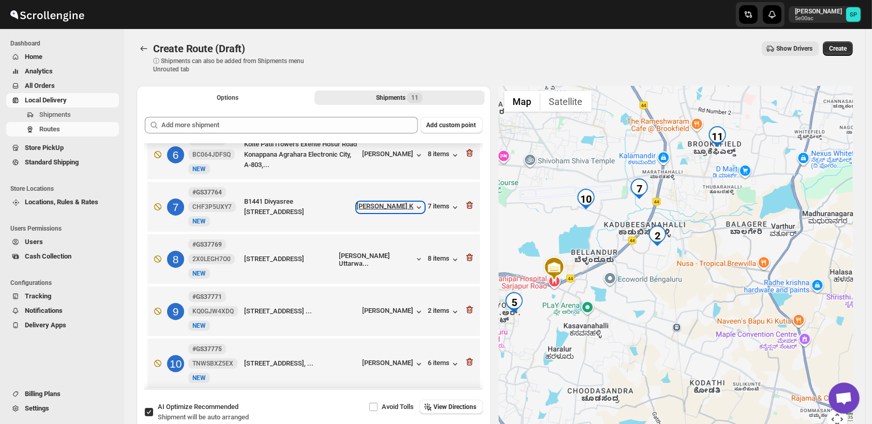
click at [402, 204] on div "[PERSON_NAME] K" at bounding box center [390, 207] width 67 height 10
click at [387, 368] on div "[PERSON_NAME]" at bounding box center [394, 364] width 62 height 10
click at [439, 368] on div "6 items" at bounding box center [444, 364] width 32 height 10
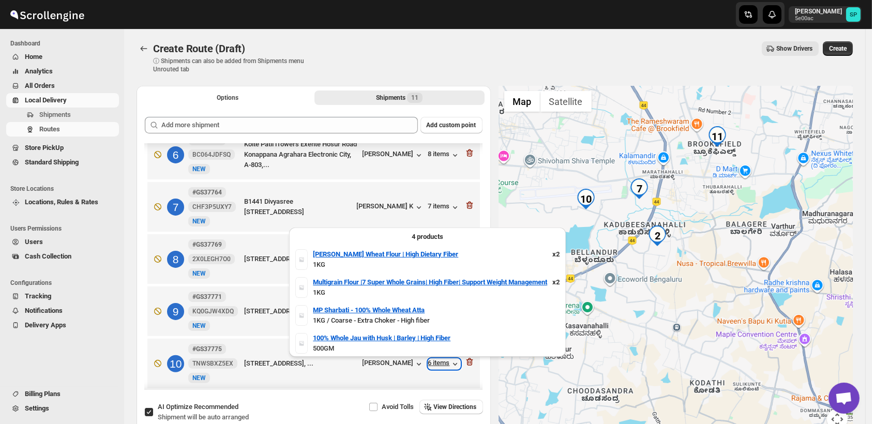
click at [439, 368] on div "6 items" at bounding box center [444, 364] width 32 height 10
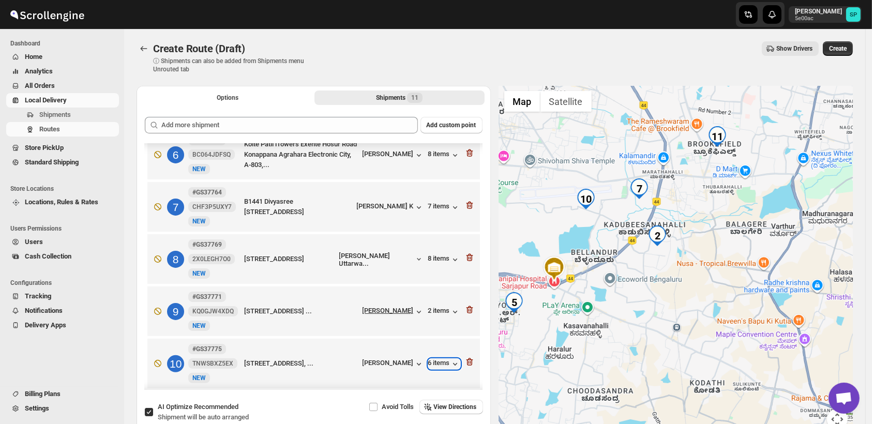
scroll to position [165, 0]
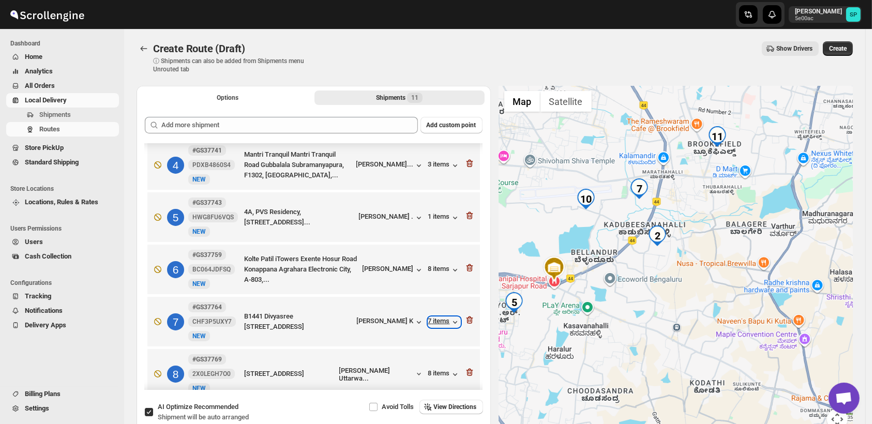
click at [440, 321] on div "7 items" at bounding box center [444, 322] width 32 height 10
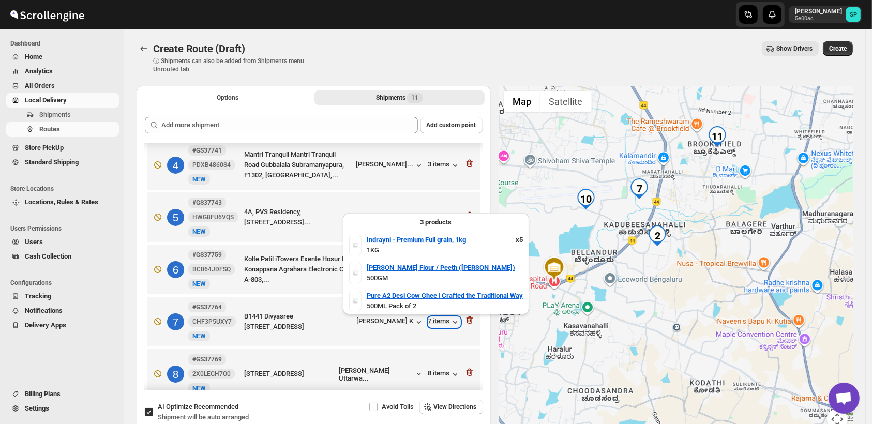
click at [440, 321] on div "7 items" at bounding box center [444, 322] width 32 height 10
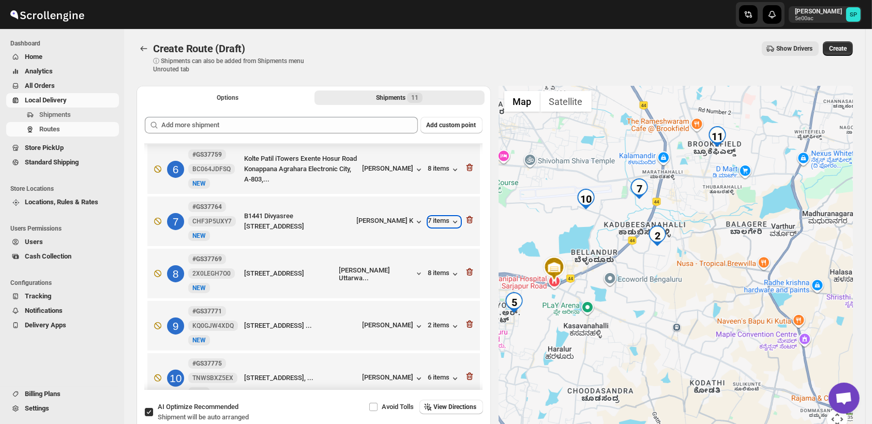
scroll to position [337, 0]
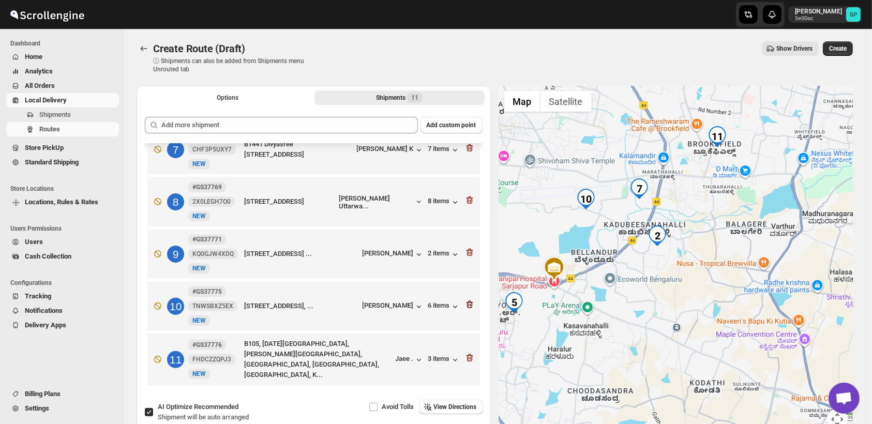
click at [465, 304] on icon "button" at bounding box center [470, 305] width 10 height 10
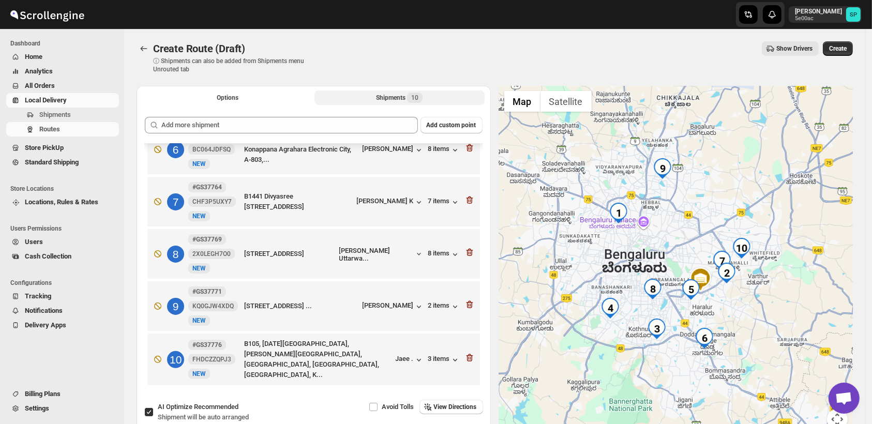
scroll to position [170, 0]
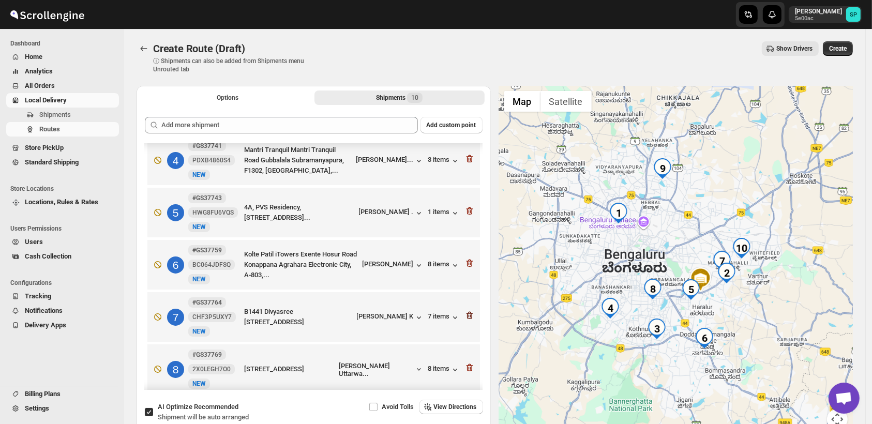
click at [465, 318] on icon "button" at bounding box center [470, 315] width 10 height 10
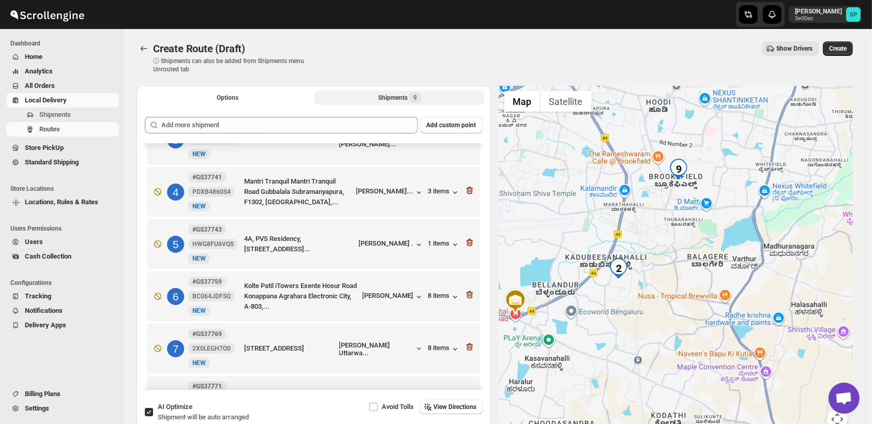
scroll to position [59, 0]
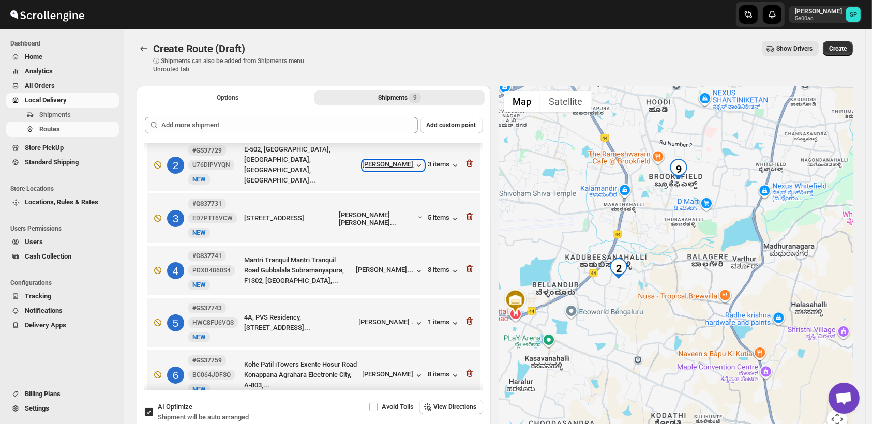
click at [401, 163] on div "[PERSON_NAME]" at bounding box center [394, 165] width 62 height 10
click at [468, 164] on icon "button" at bounding box center [468, 163] width 1 height 3
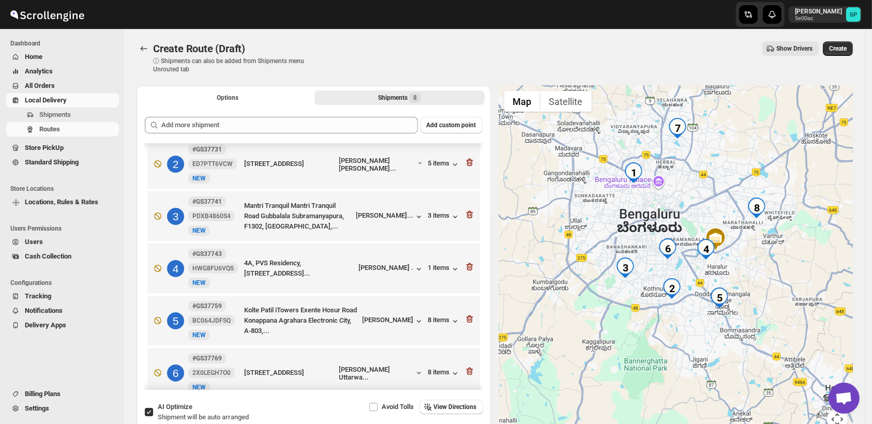
drag, startPoint x: 740, startPoint y: 319, endPoint x: 757, endPoint y: 276, distance: 45.7
click at [757, 276] on div at bounding box center [676, 264] width 354 height 356
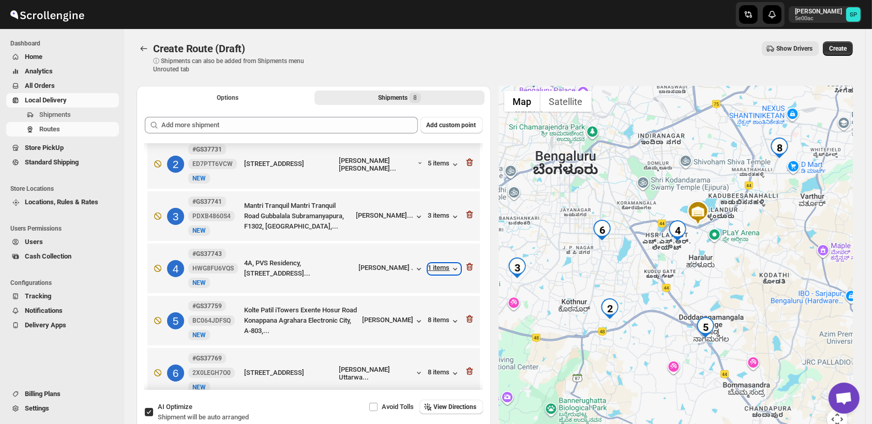
click at [440, 272] on div "1 items" at bounding box center [444, 269] width 32 height 10
click at [404, 271] on div "[PERSON_NAME] ." at bounding box center [391, 269] width 65 height 10
